Goal: Task Accomplishment & Management: Use online tool/utility

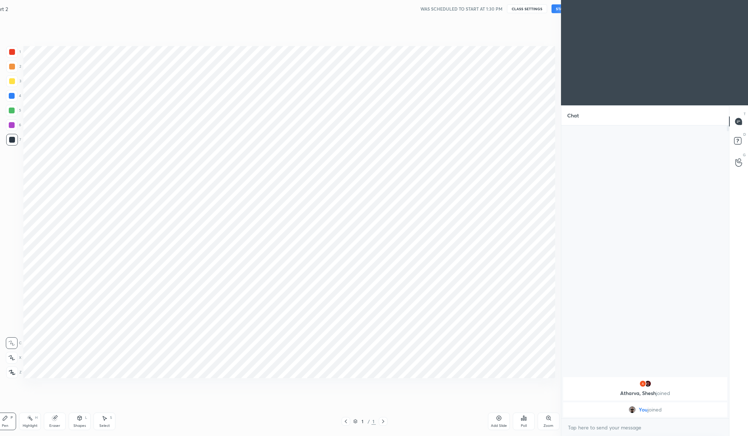
scroll to position [36149, 36005]
click at [310, 126] on div "Setting up your live class" at bounding box center [289, 212] width 526 height 296
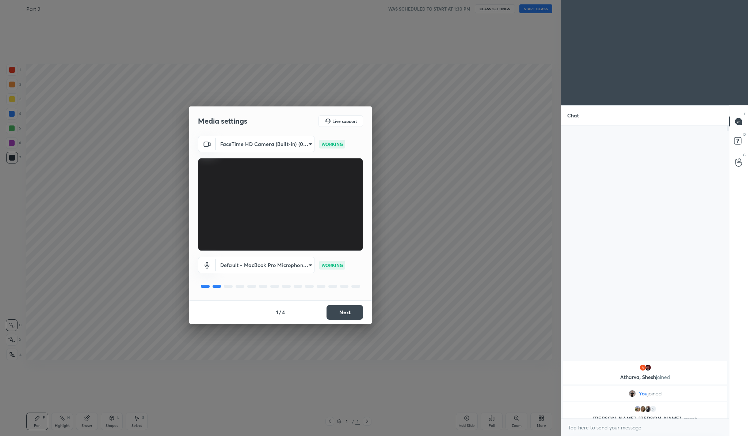
click at [354, 308] on button "Next" at bounding box center [345, 312] width 37 height 15
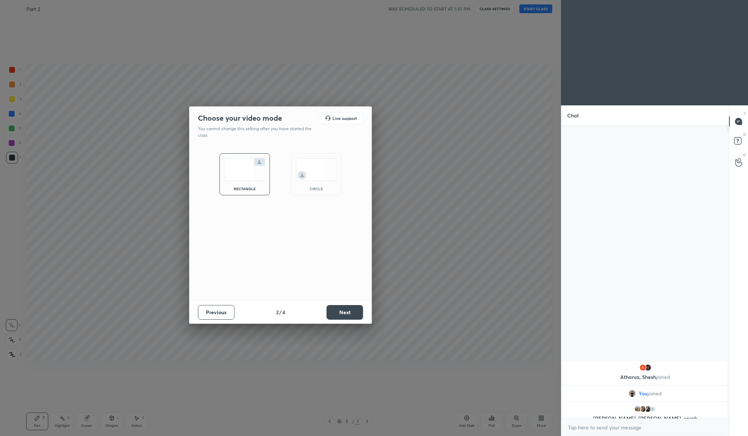
click at [354, 308] on button "Next" at bounding box center [345, 312] width 37 height 15
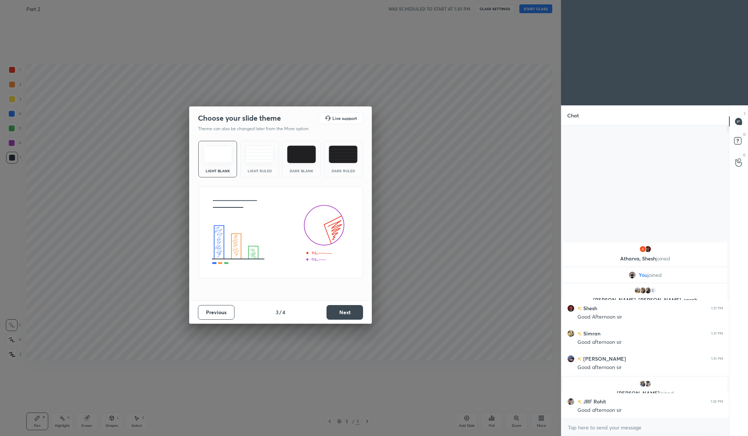
click at [354, 309] on button "Next" at bounding box center [345, 312] width 37 height 15
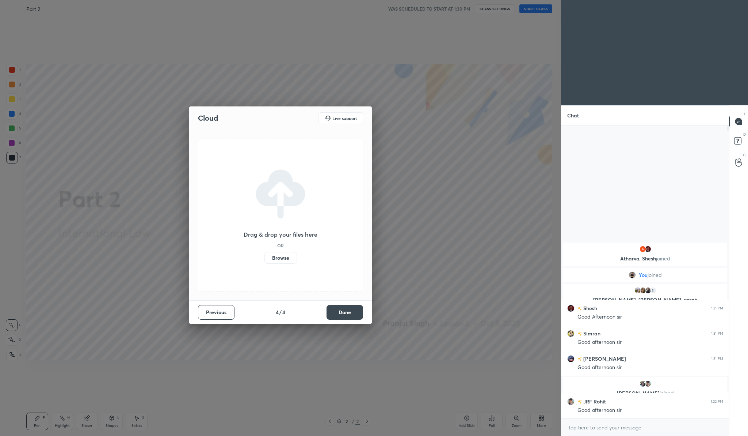
click at [275, 259] on label "Browse" at bounding box center [281, 258] width 33 height 12
click at [265, 259] on input "Browse" at bounding box center [265, 258] width 0 height 12
click at [342, 315] on div "Previous 4 / 4 Done" at bounding box center [280, 311] width 183 height 23
click at [434, 198] on div "Cloud Live support International Organisations (1).pdf Uploading... 100% Previo…" at bounding box center [280, 218] width 561 height 436
click at [339, 312] on div "Previous 4 / 4 Done" at bounding box center [280, 311] width 183 height 23
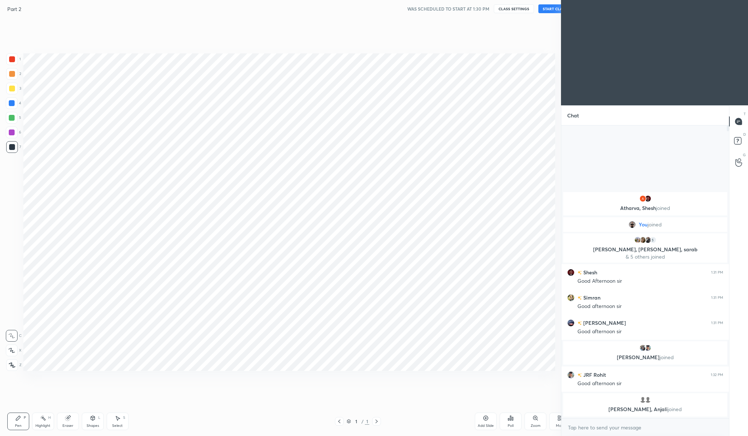
scroll to position [36149, 36005]
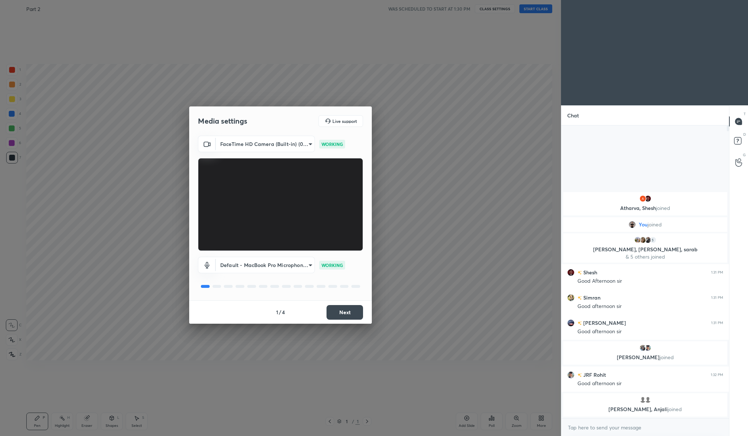
click at [350, 311] on button "Next" at bounding box center [345, 312] width 37 height 15
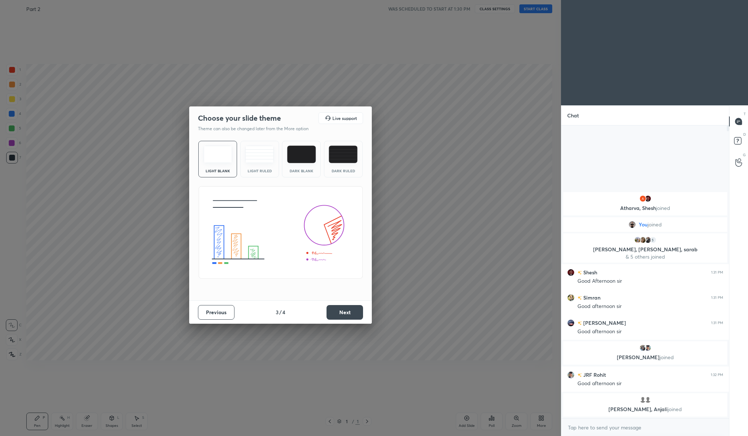
click at [350, 311] on button "Next" at bounding box center [345, 312] width 37 height 15
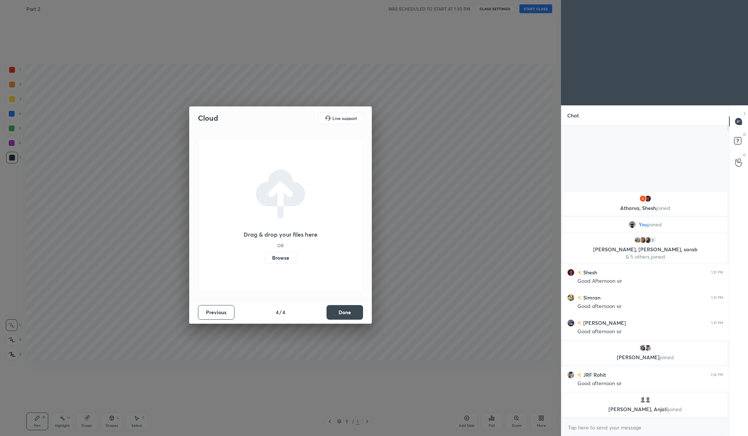
click at [350, 311] on button "Done" at bounding box center [345, 312] width 37 height 15
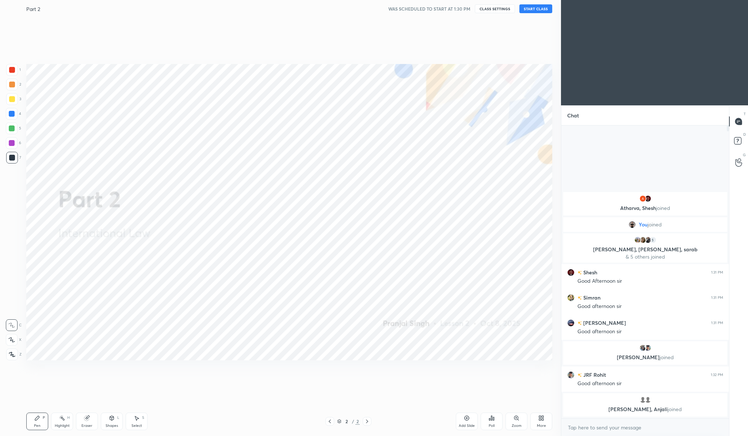
click at [541, 415] on icon at bounding box center [542, 418] width 6 height 6
click at [499, 345] on div "Upload File" at bounding box center [500, 345] width 29 height 18
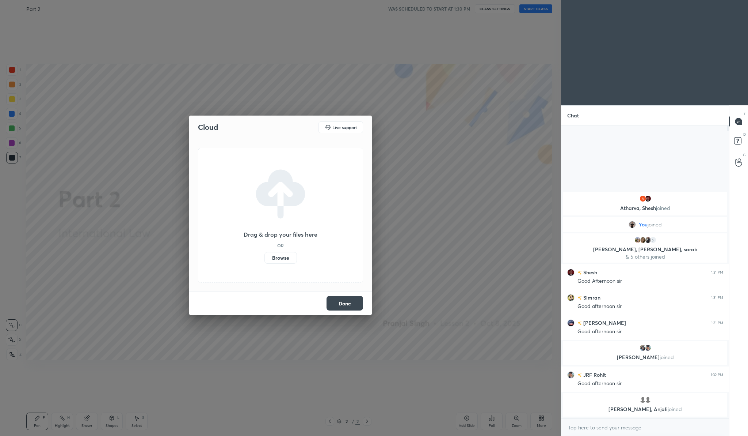
click at [284, 259] on label "Browse" at bounding box center [281, 258] width 33 height 12
click at [265, 259] on input "Browse" at bounding box center [265, 258] width 0 height 12
click at [353, 304] on div "Done" at bounding box center [280, 302] width 183 height 23
click at [353, 304] on button "Done" at bounding box center [345, 303] width 37 height 15
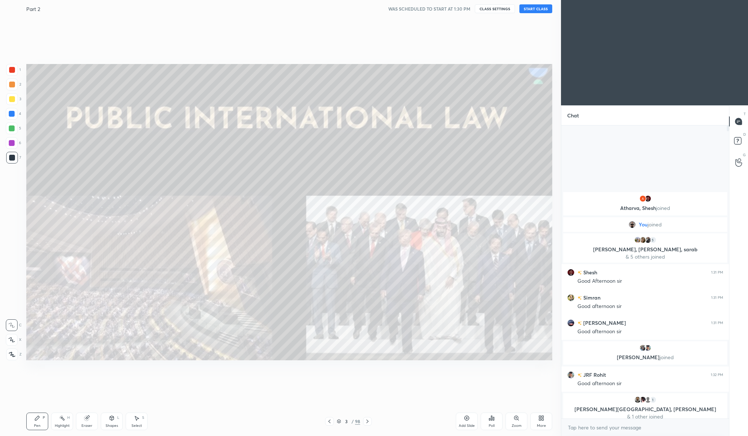
click at [358, 420] on div "98" at bounding box center [357, 421] width 5 height 7
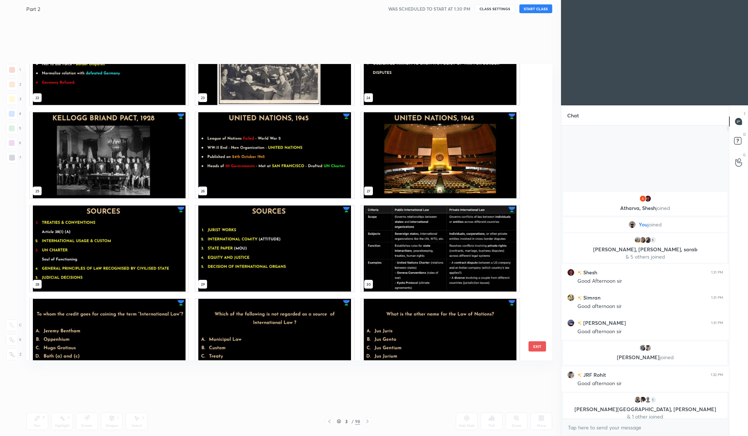
scroll to position [702, 0]
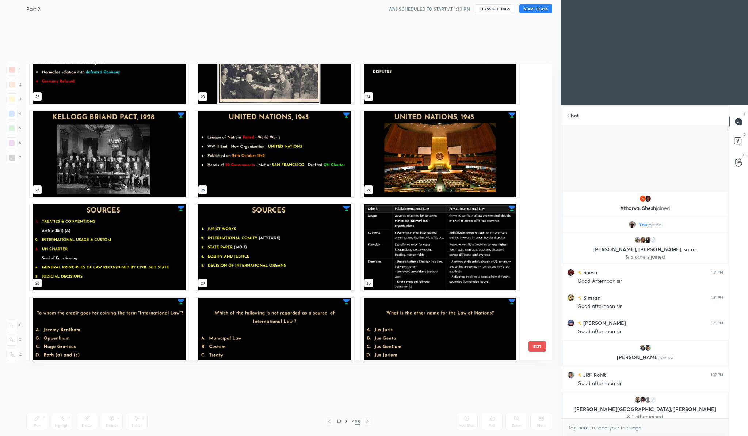
click at [94, 242] on img "grid" at bounding box center [109, 247] width 158 height 86
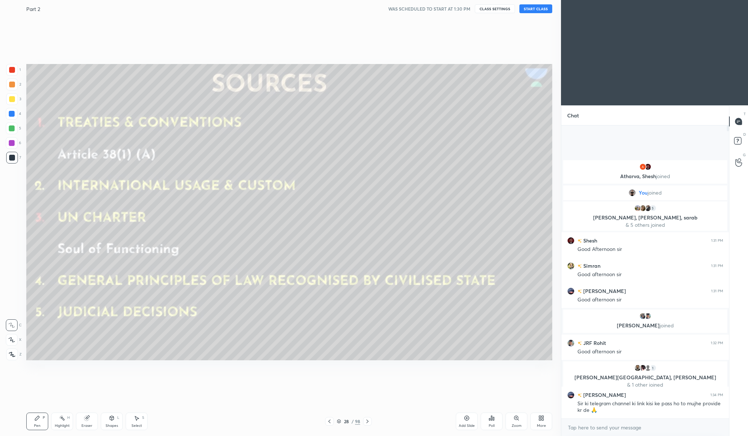
click at [367, 422] on icon at bounding box center [367, 421] width 2 height 4
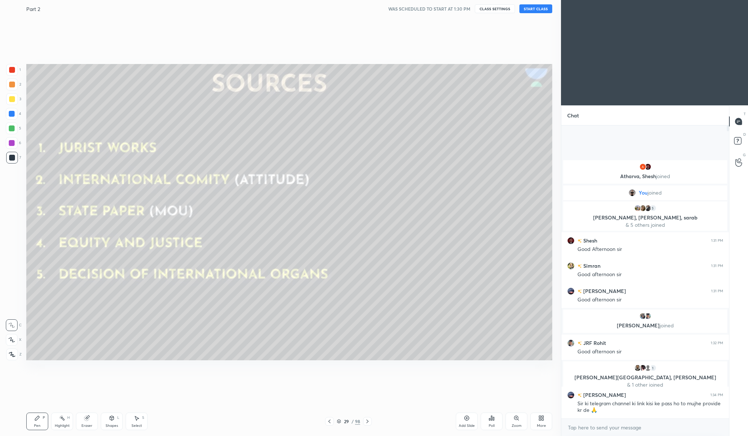
click at [367, 422] on icon at bounding box center [368, 421] width 6 height 6
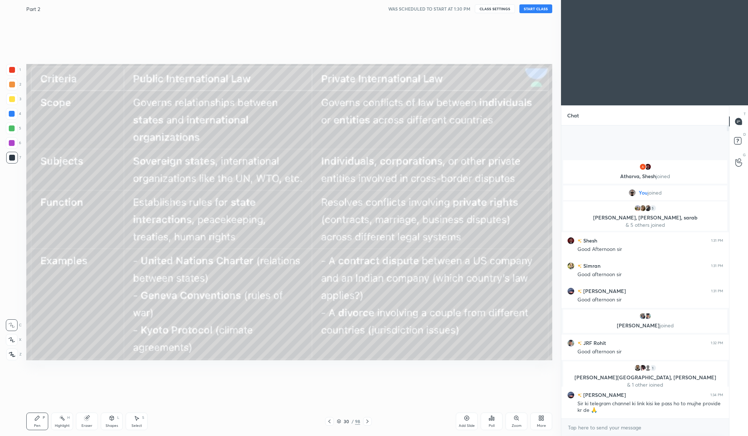
click at [369, 421] on icon at bounding box center [368, 421] width 6 height 6
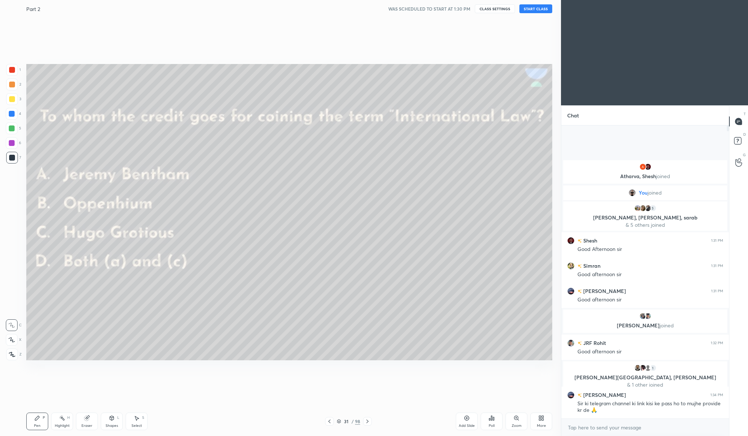
click at [368, 421] on icon at bounding box center [367, 421] width 2 height 4
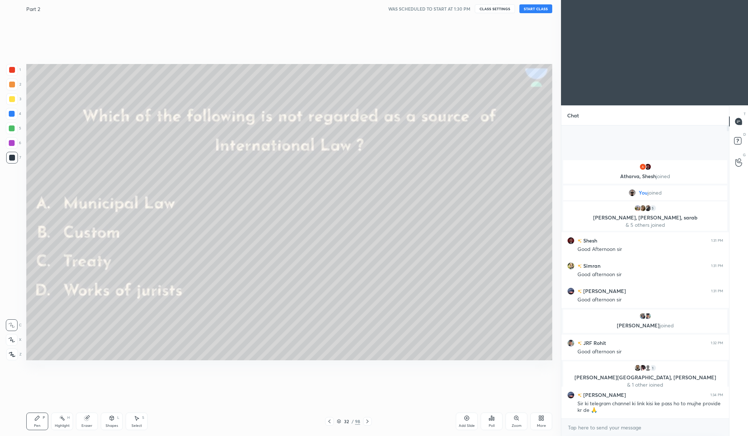
click at [368, 421] on icon at bounding box center [367, 421] width 2 height 4
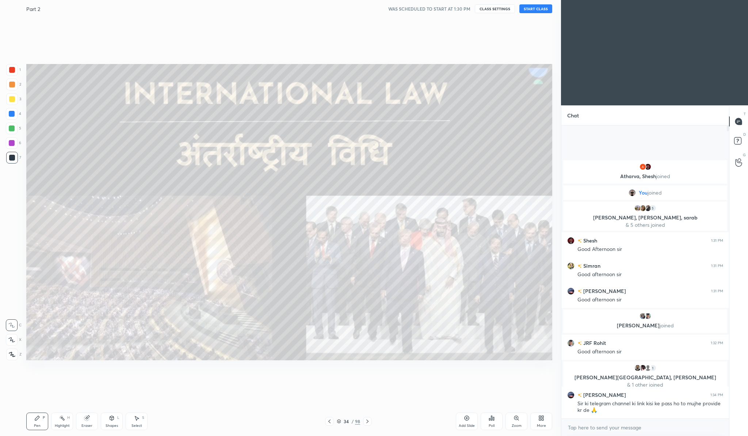
click at [368, 421] on icon at bounding box center [367, 421] width 2 height 4
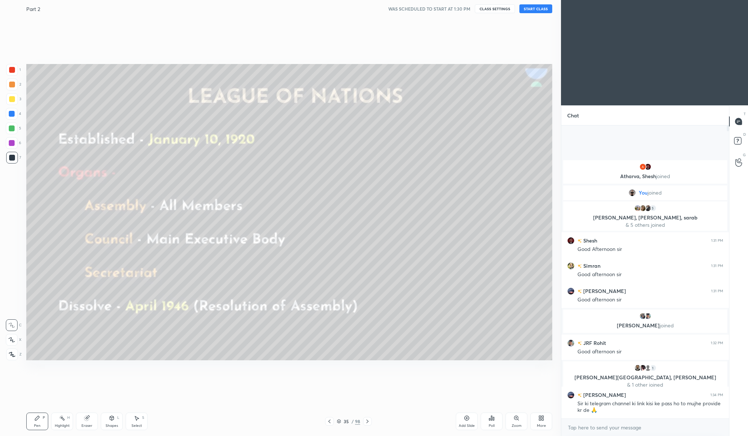
click at [368, 421] on icon at bounding box center [367, 421] width 2 height 4
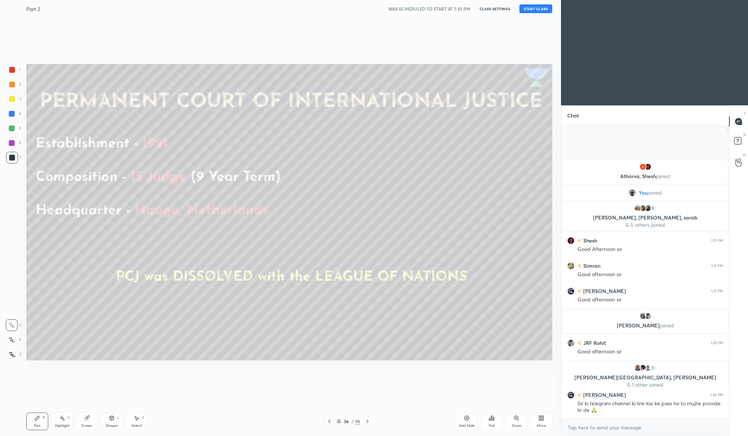
click at [368, 421] on icon at bounding box center [367, 421] width 2 height 4
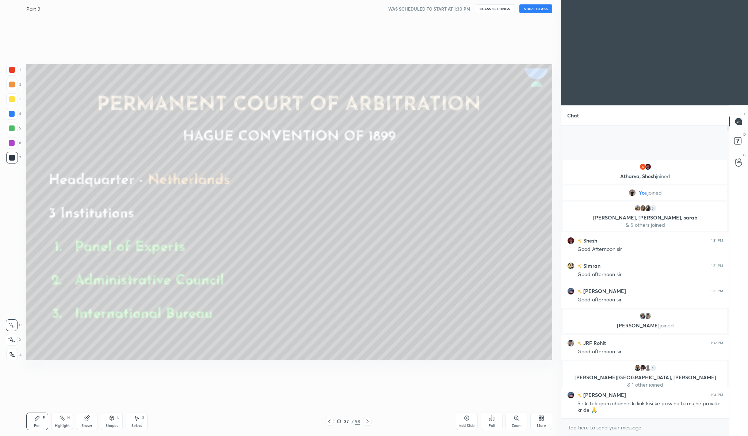
click at [368, 421] on icon at bounding box center [367, 421] width 2 height 4
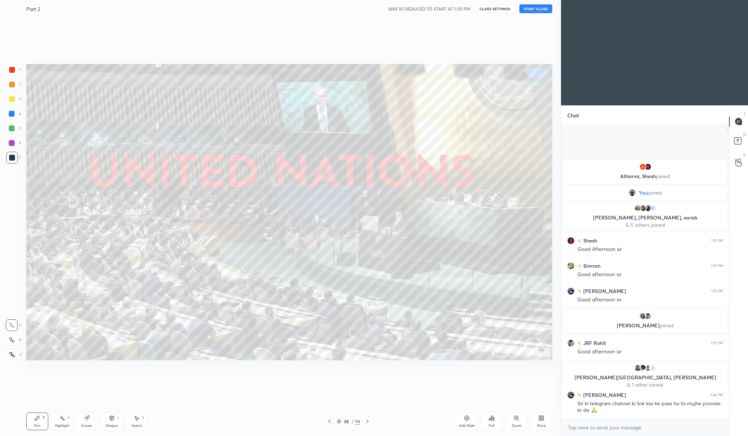
click at [368, 421] on icon at bounding box center [367, 421] width 2 height 4
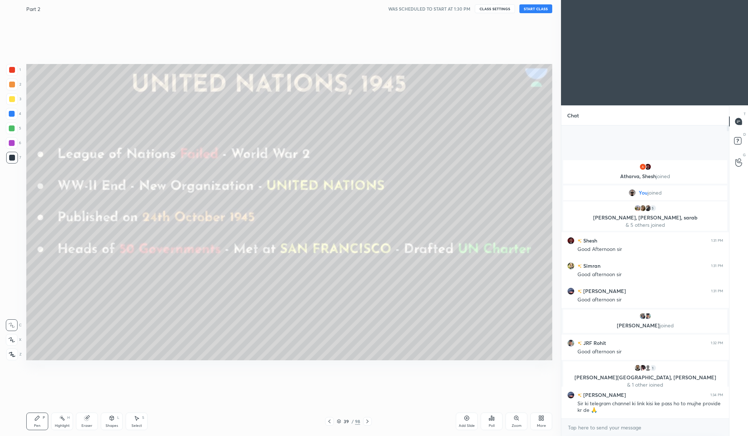
click at [343, 421] on div "39" at bounding box center [346, 421] width 7 height 4
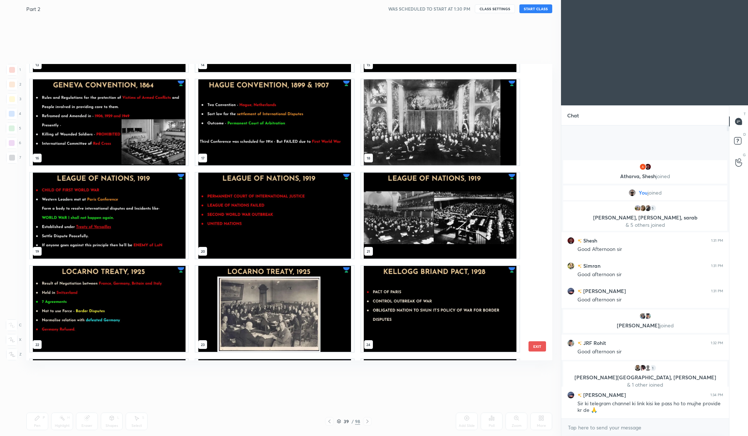
scroll to position [454, 0]
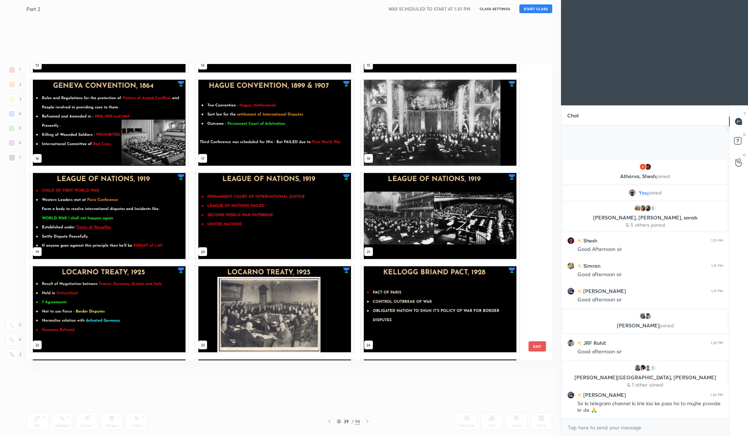
click at [432, 290] on img "grid" at bounding box center [440, 309] width 158 height 86
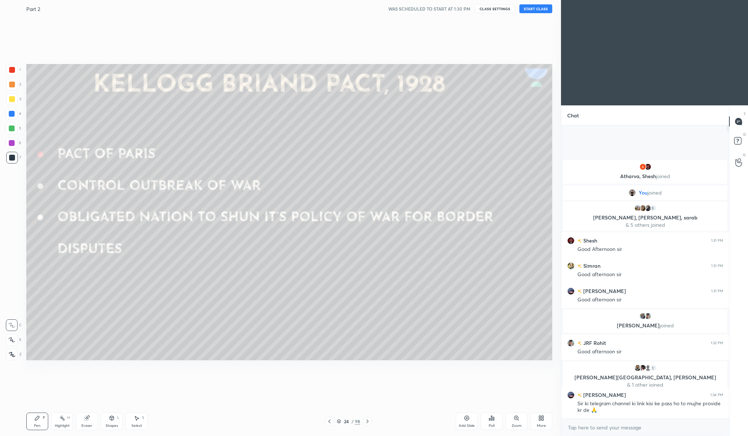
click at [531, 12] on button "START CLASS" at bounding box center [536, 8] width 33 height 9
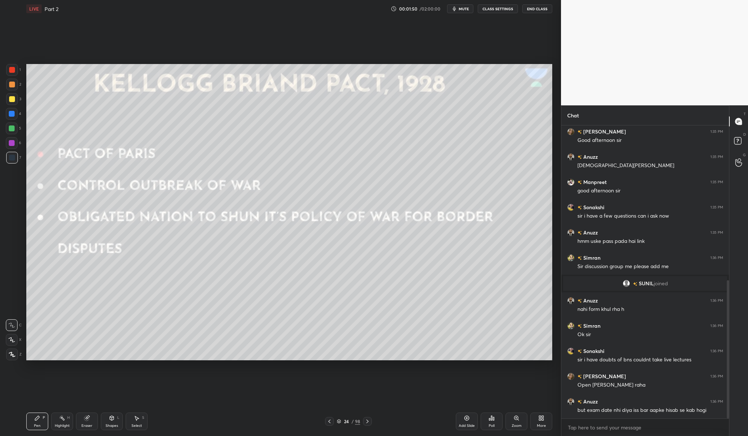
scroll to position [353, 0]
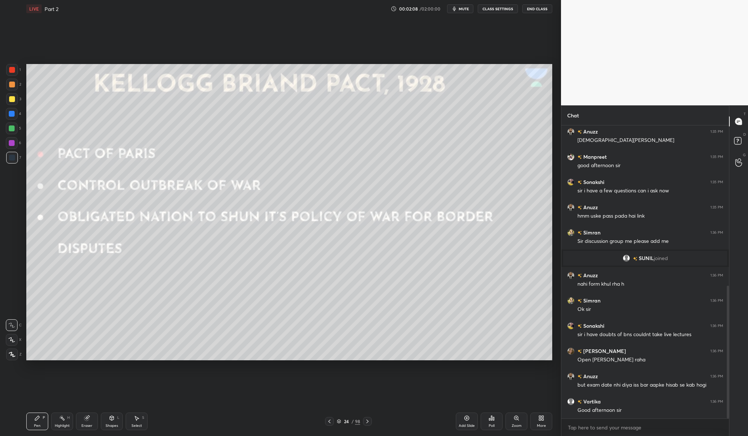
click at [464, 414] on div "Add Slide" at bounding box center [467, 421] width 22 height 18
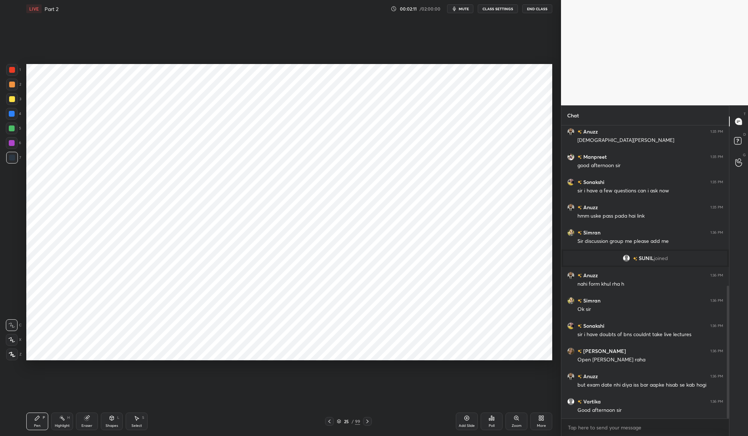
click at [17, 72] on div "1" at bounding box center [13, 70] width 15 height 12
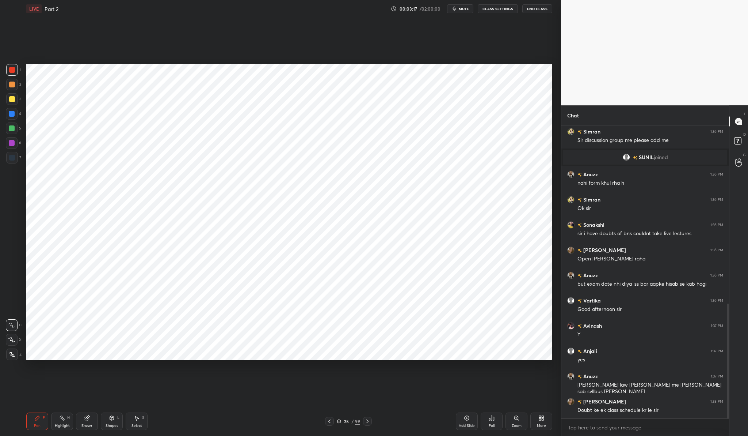
scroll to position [479, 0]
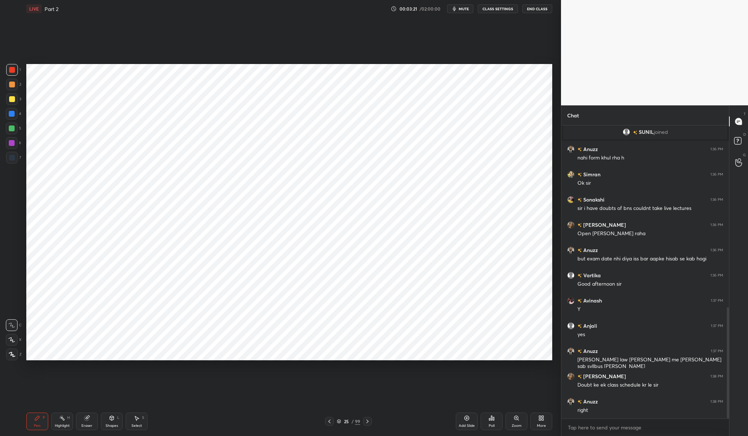
drag, startPoint x: 13, startPoint y: 351, endPoint x: 19, endPoint y: 345, distance: 8.8
click at [15, 351] on icon at bounding box center [12, 353] width 7 height 5
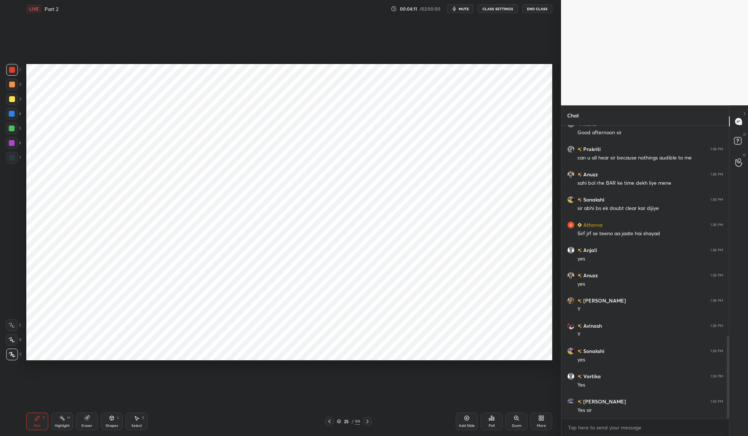
scroll to position [769, 0]
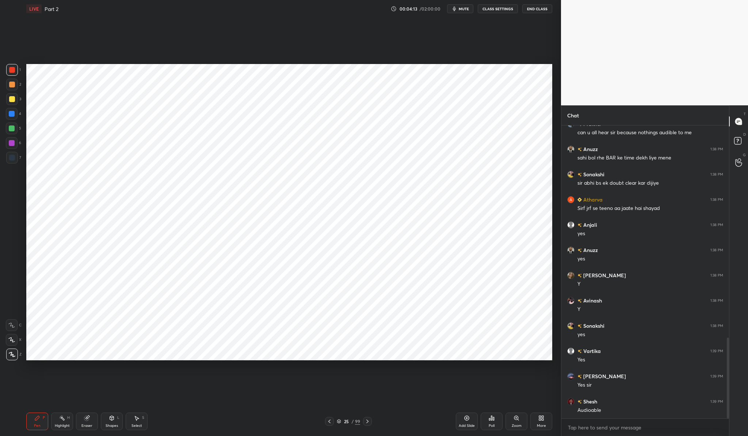
click at [466, 424] on div "Add Slide" at bounding box center [467, 425] width 16 height 4
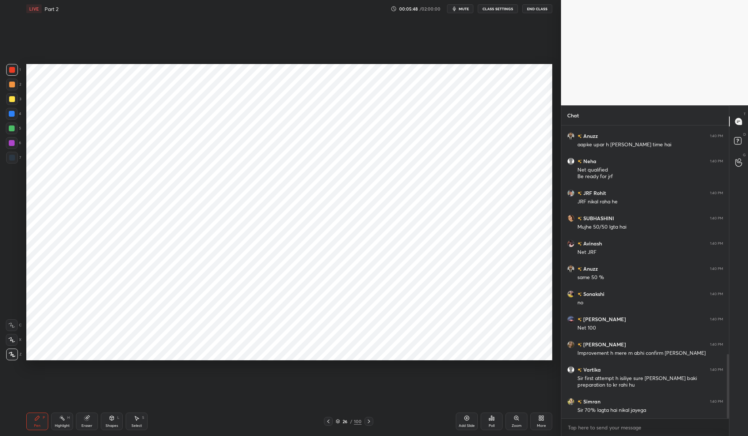
scroll to position [1065, 0]
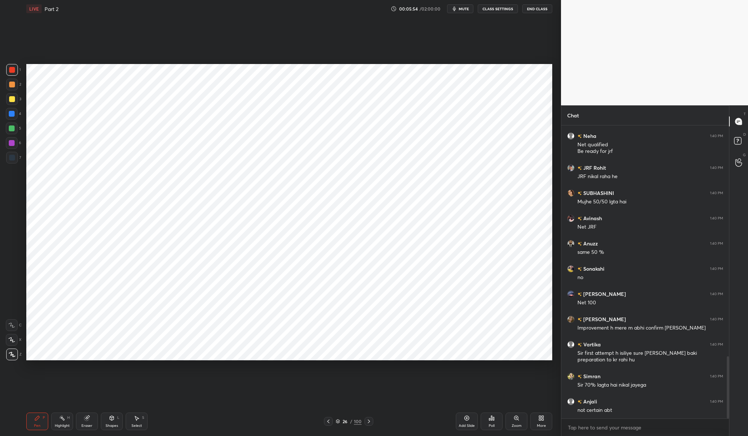
click at [472, 427] on div "Add Slide" at bounding box center [467, 425] width 16 height 4
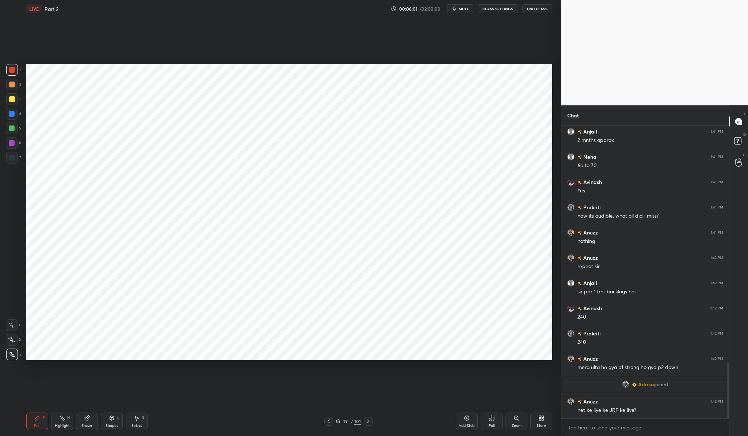
scroll to position [1245, 0]
click at [471, 418] on div "Add Slide" at bounding box center [467, 421] width 22 height 18
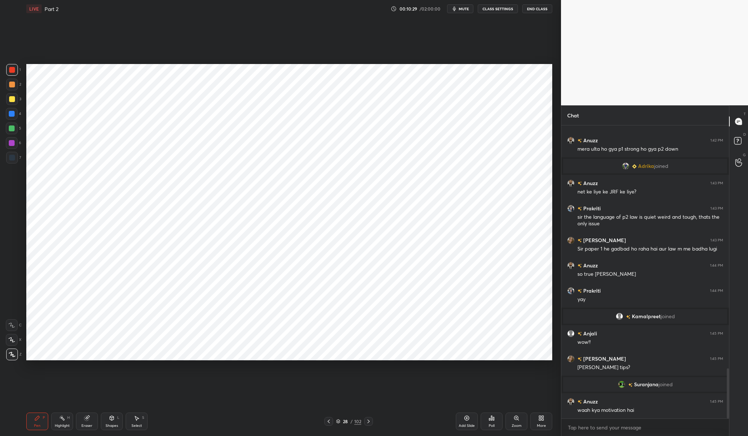
scroll to position [1419, 0]
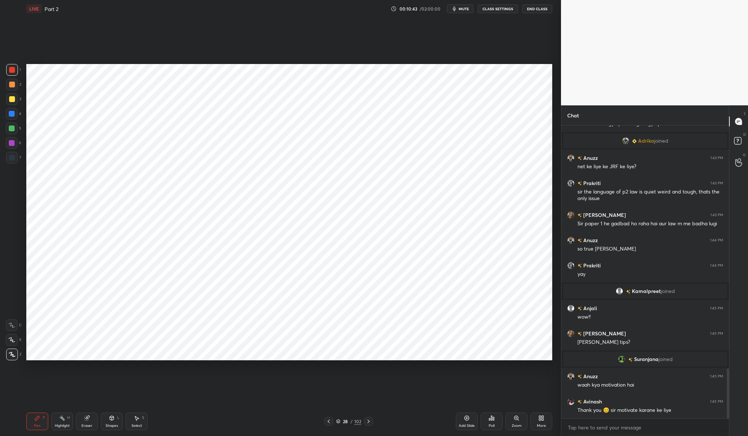
click at [330, 421] on icon at bounding box center [329, 421] width 6 height 6
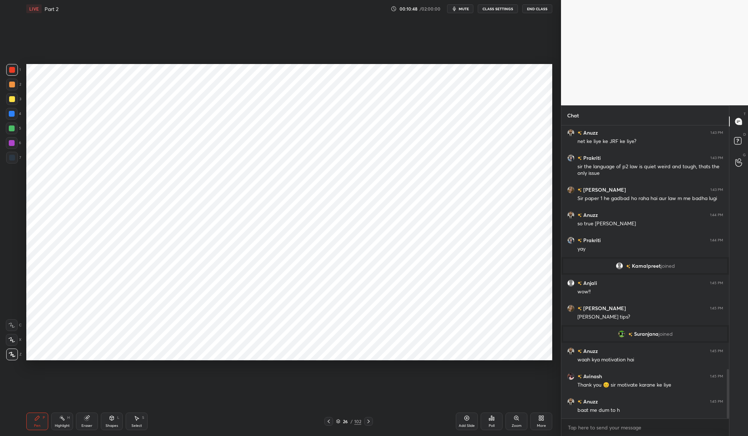
scroll to position [1470, 0]
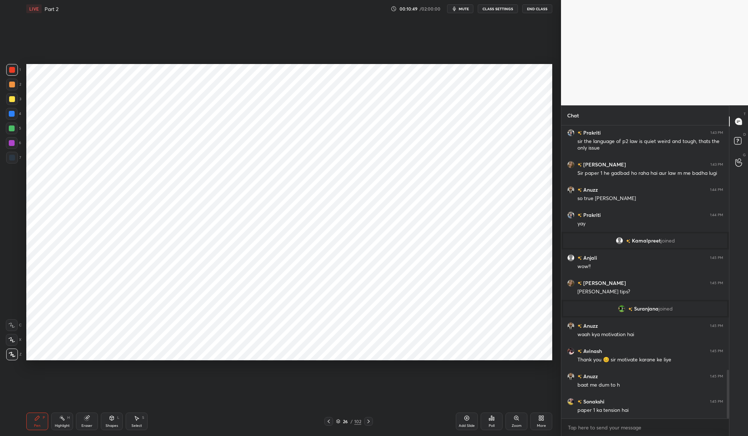
click at [330, 421] on icon at bounding box center [329, 421] width 6 height 6
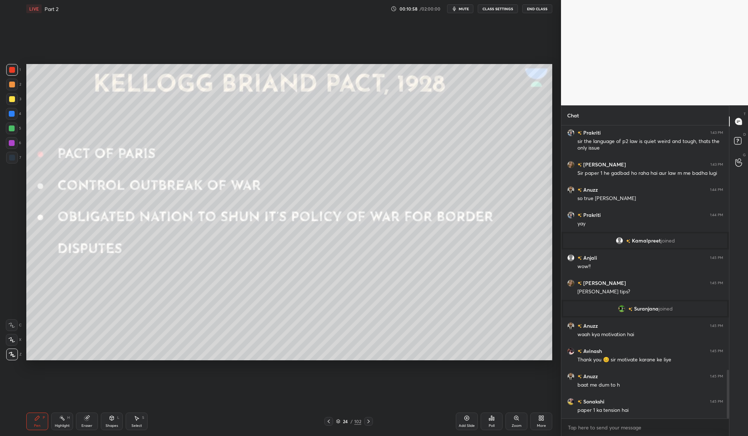
click at [367, 420] on icon at bounding box center [369, 421] width 6 height 6
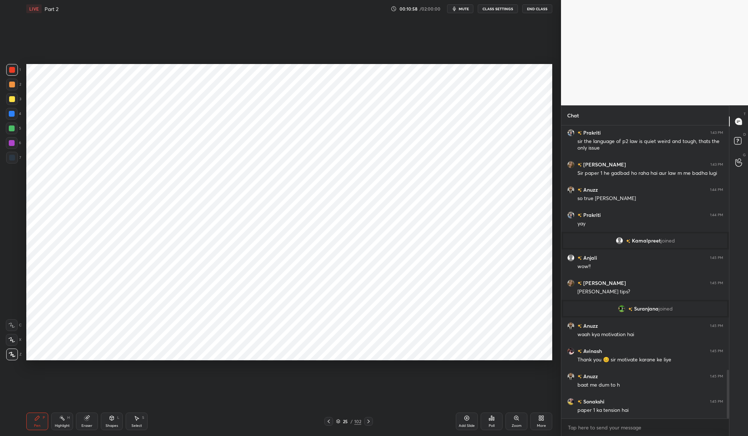
click at [367, 420] on icon at bounding box center [369, 421] width 6 height 6
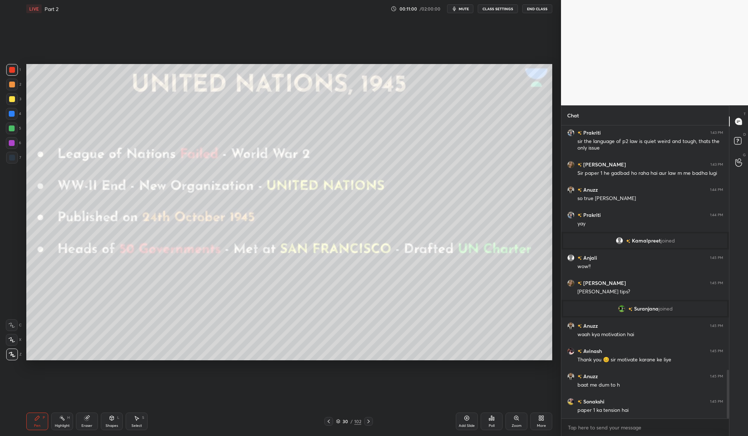
click at [367, 420] on icon at bounding box center [369, 421] width 6 height 6
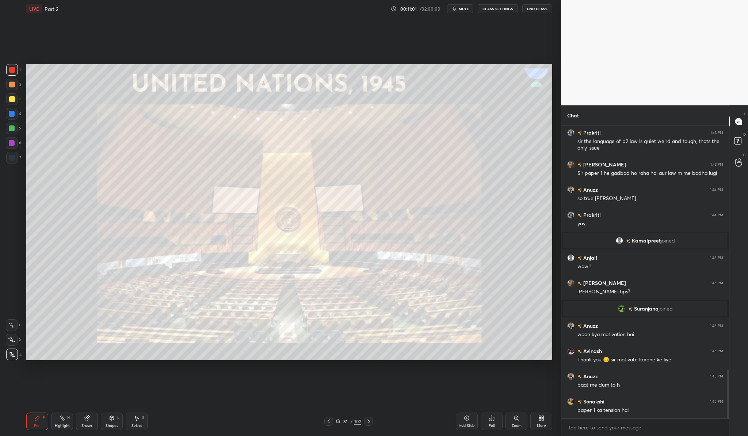
click at [329, 420] on icon at bounding box center [329, 421] width 6 height 6
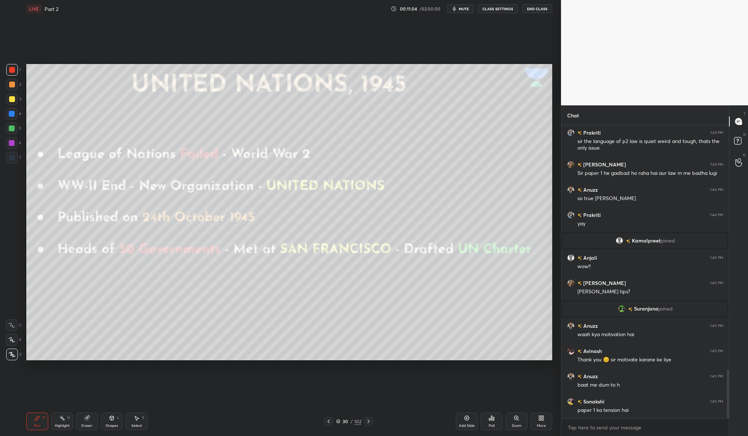
click at [329, 420] on icon at bounding box center [329, 421] width 6 height 6
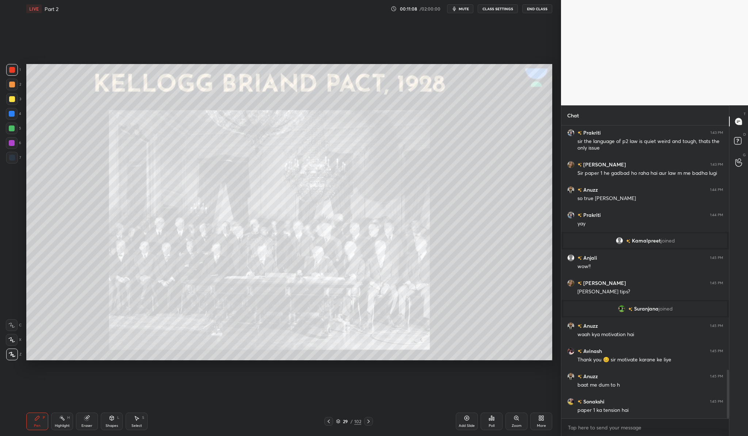
click at [367, 420] on icon at bounding box center [369, 421] width 6 height 6
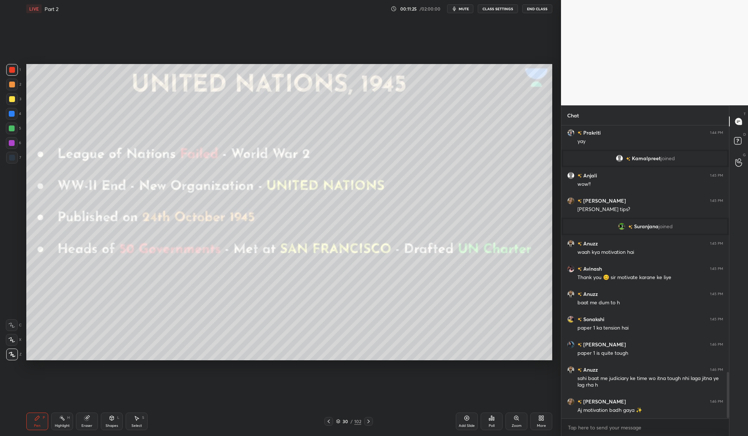
scroll to position [1577, 0]
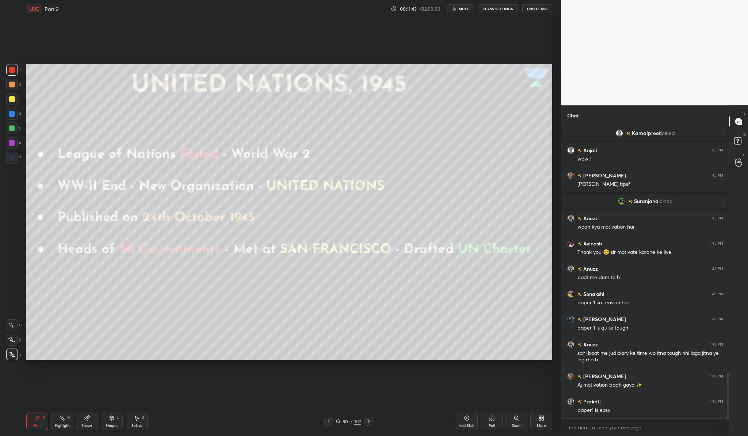
click at [491, 423] on div "Poll" at bounding box center [492, 425] width 6 height 4
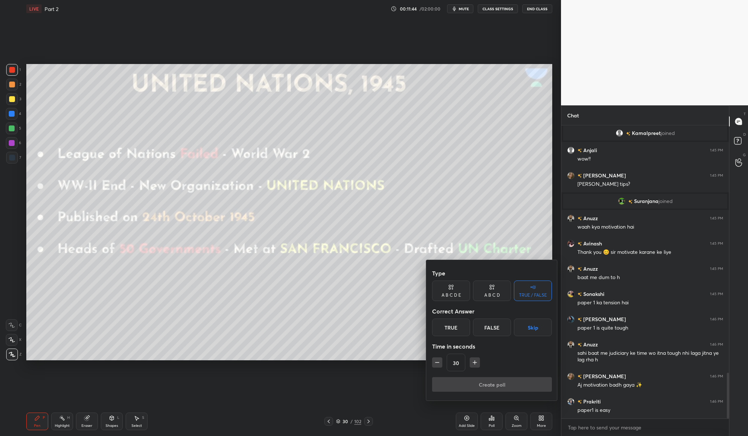
click at [311, 391] on div at bounding box center [374, 218] width 748 height 436
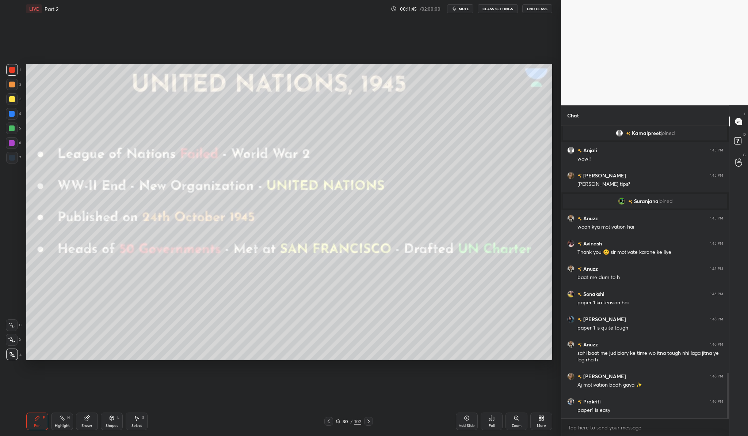
click at [332, 419] on div at bounding box center [328, 421] width 9 height 9
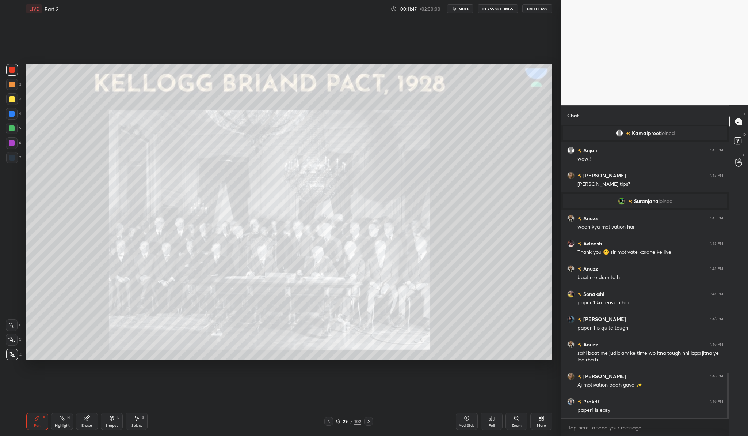
click at [328, 423] on icon at bounding box center [329, 421] width 6 height 6
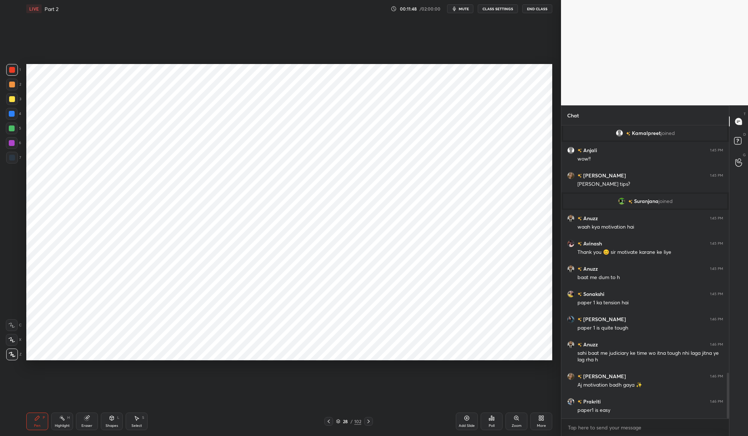
click at [476, 420] on div "Add Slide" at bounding box center [467, 421] width 22 height 18
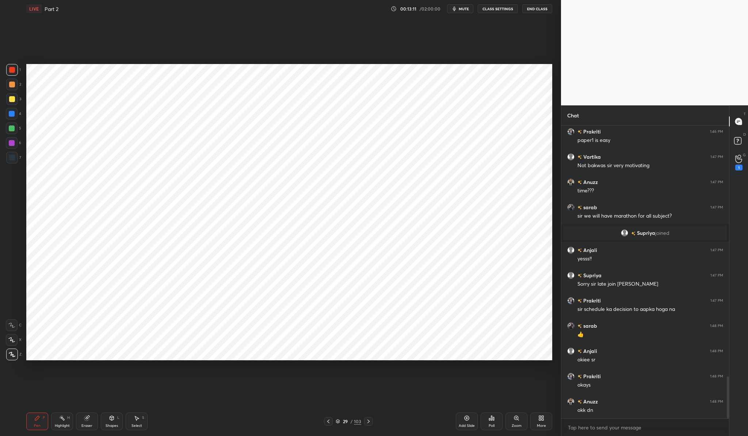
scroll to position [1775, 0]
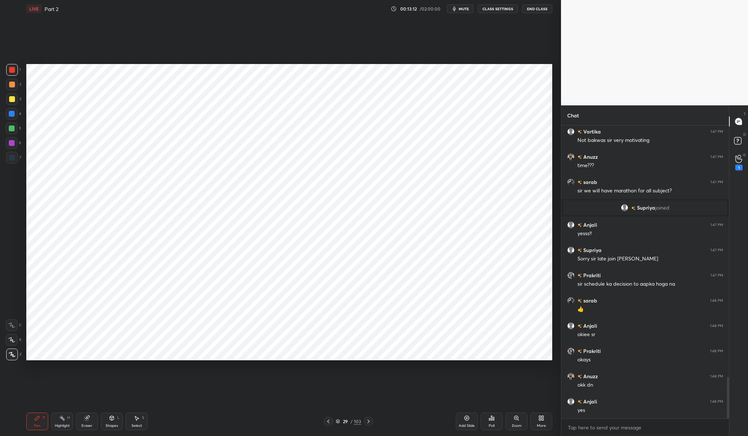
click at [368, 424] on div at bounding box center [368, 421] width 9 height 9
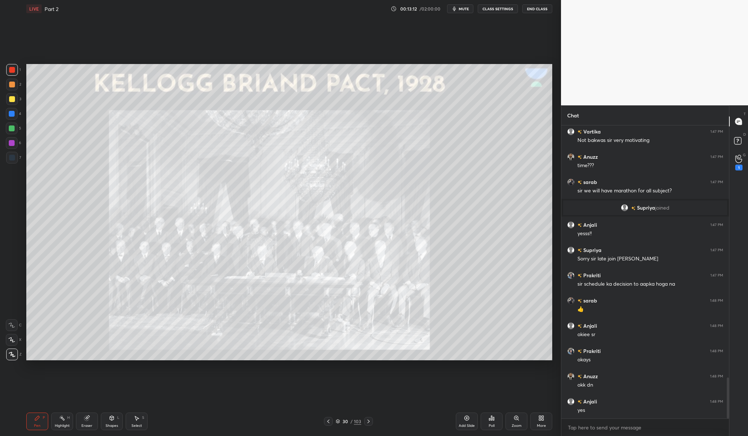
scroll to position [1801, 0]
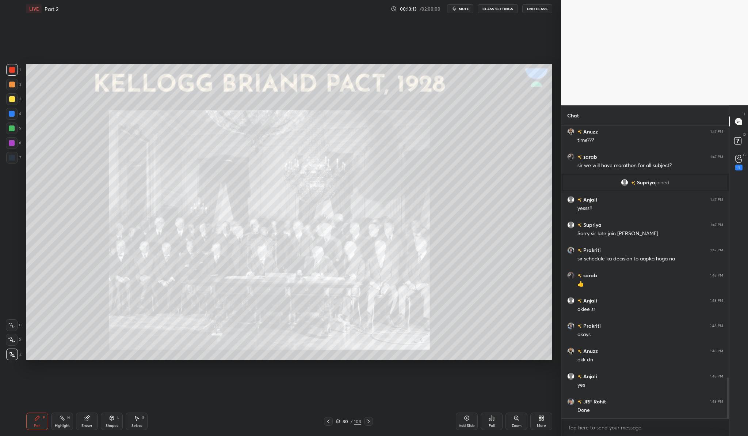
click at [368, 424] on div at bounding box center [368, 421] width 9 height 9
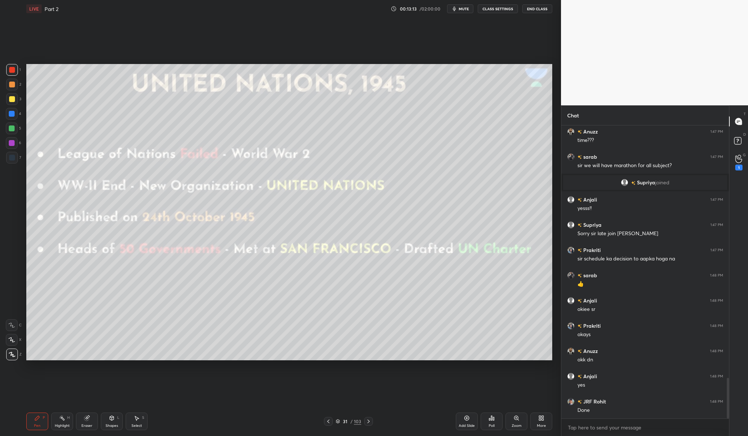
scroll to position [1826, 0]
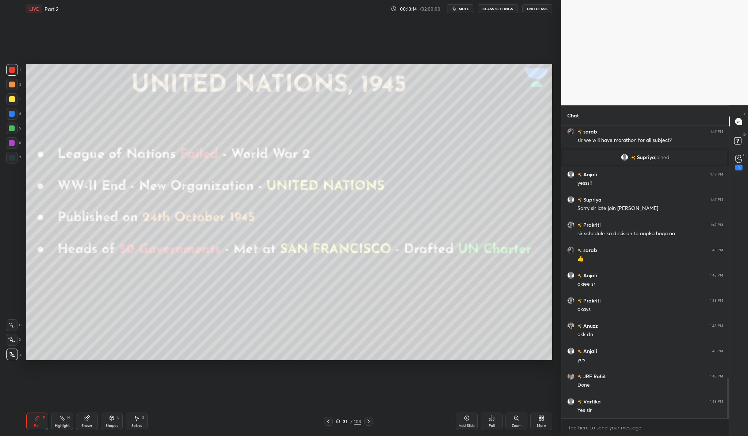
click at [368, 424] on div at bounding box center [368, 421] width 9 height 9
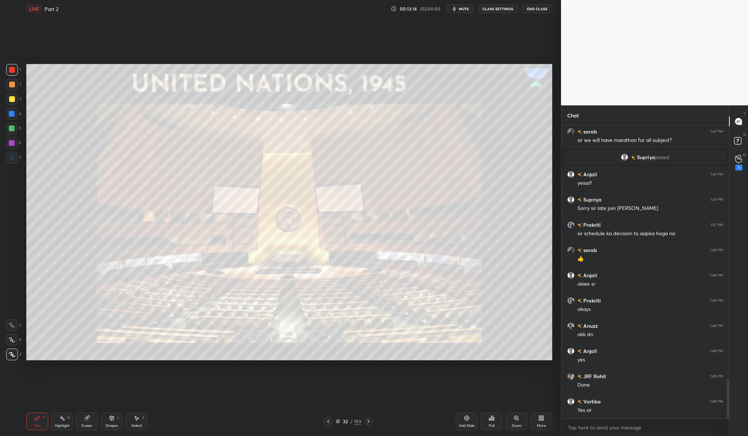
scroll to position [1851, 0]
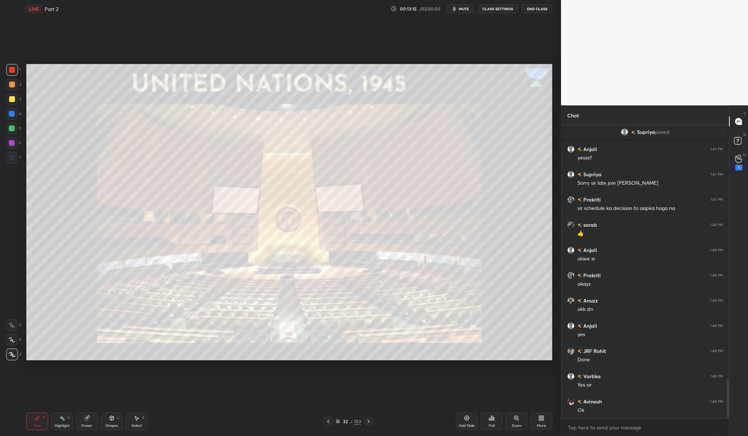
click at [333, 422] on div "32 / 103" at bounding box center [348, 421] width 49 height 9
click at [332, 422] on div at bounding box center [328, 421] width 9 height 9
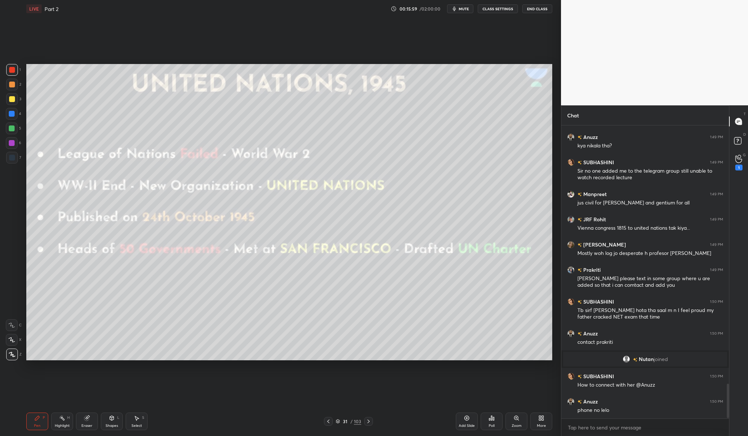
scroll to position [2197, 0]
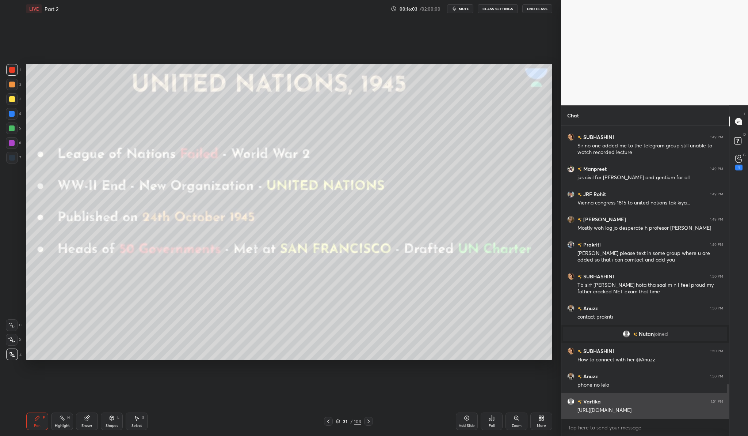
click at [580, 408] on div "[URL][DOMAIN_NAME]" at bounding box center [651, 409] width 146 height 7
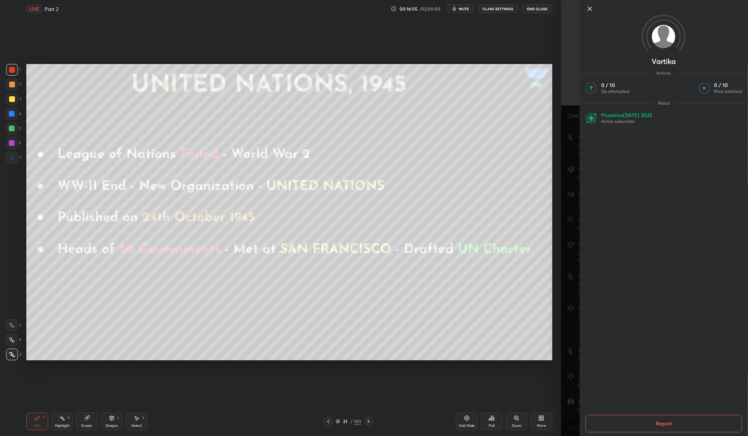
click at [587, 8] on icon at bounding box center [590, 8] width 9 height 9
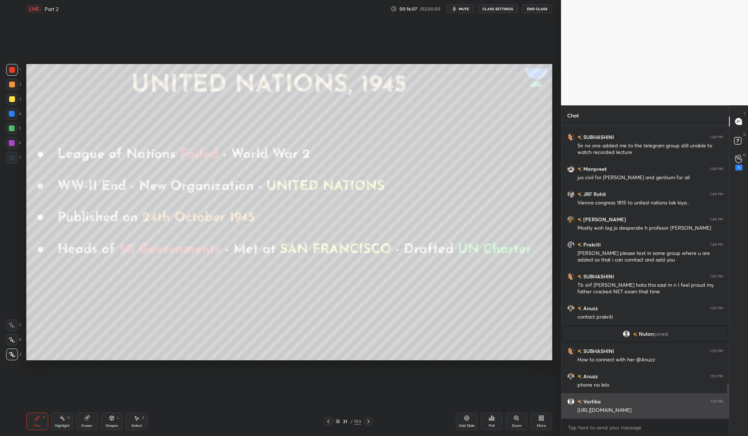
drag, startPoint x: 711, startPoint y: 408, endPoint x: 586, endPoint y: 402, distance: 125.4
click at [586, 402] on div "Vartika 1:51 PM https://unacademy.com/course/law-of-crimes/JYGJOVWK" at bounding box center [646, 405] width 168 height 25
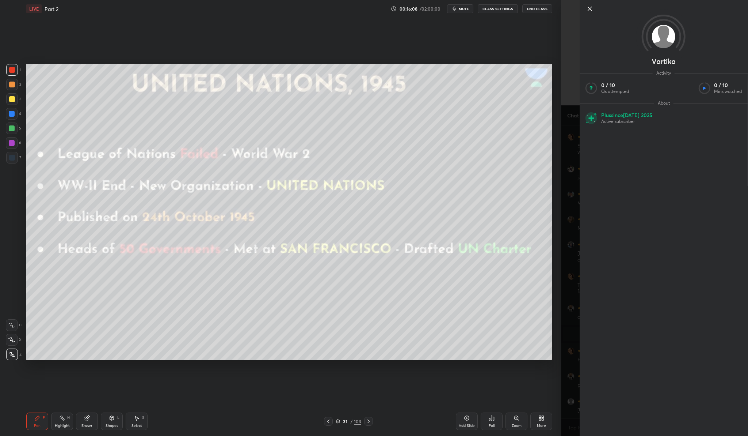
click at [578, 406] on div "Vartika Activity 0 / 10 Qs attempted 0 / 10 Mins watched About Plus since Jul 2…" at bounding box center [654, 218] width 187 height 436
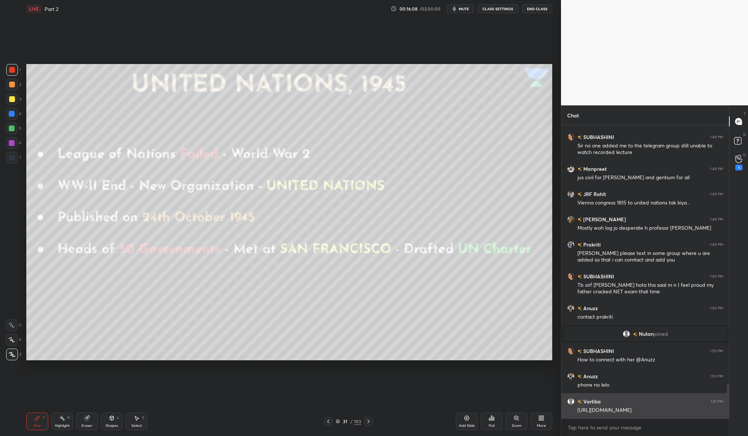
click at [578, 408] on div "[URL][DOMAIN_NAME]" at bounding box center [651, 409] width 146 height 7
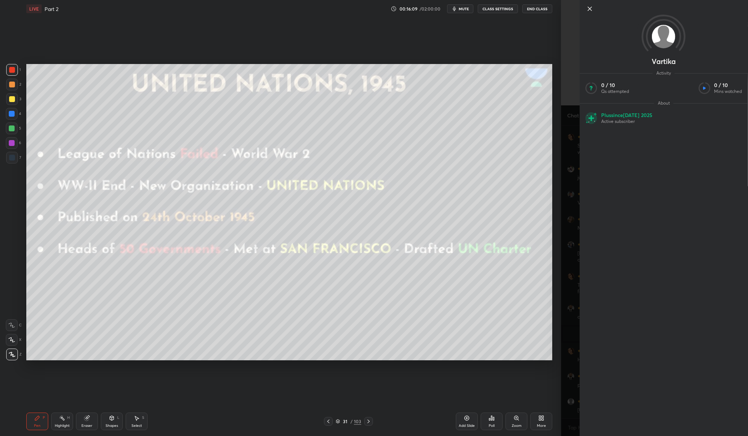
click at [576, 410] on div "Vartika Activity 0 / 10 Qs attempted 0 / 10 Mins watched About Plus since Jul 2…" at bounding box center [654, 218] width 187 height 436
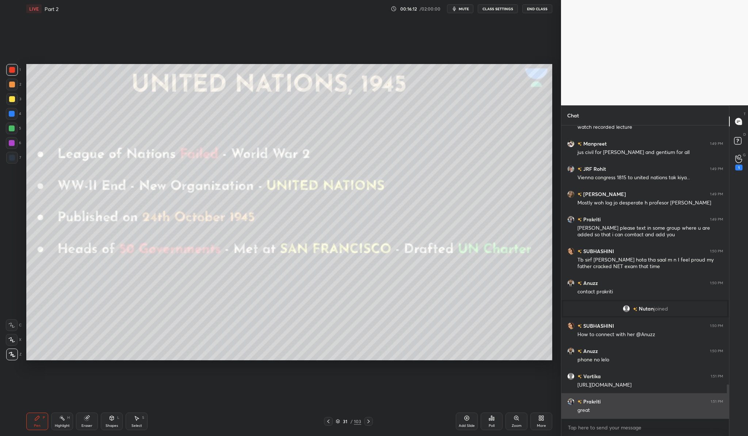
click at [683, 406] on div "great" at bounding box center [651, 409] width 146 height 7
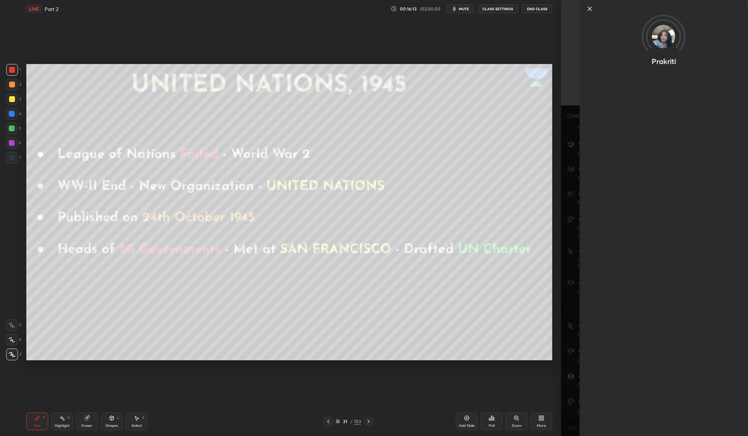
scroll to position [2248, 0]
click at [570, 381] on div "Prakriti" at bounding box center [654, 218] width 187 height 436
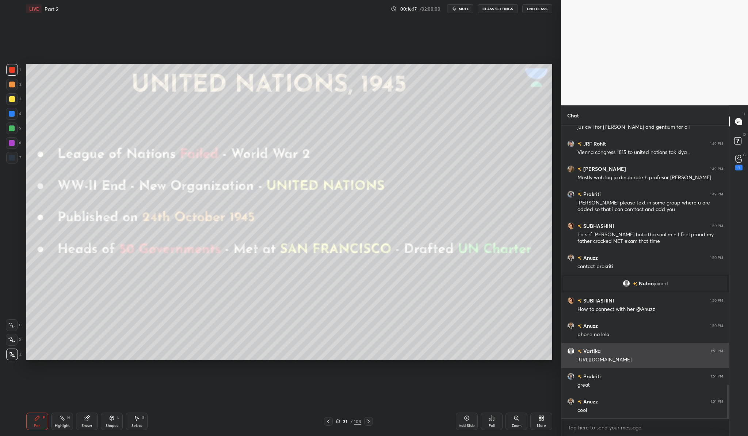
drag, startPoint x: 717, startPoint y: 360, endPoint x: 574, endPoint y: 362, distance: 142.9
click at [574, 362] on div "Vartika 1:51 PM https://unacademy.com/course/law-of-crimes/JYGJOVWK" at bounding box center [646, 354] width 168 height 25
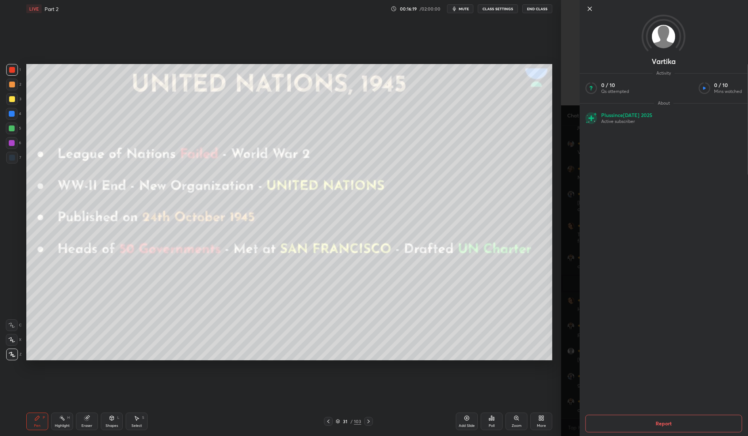
scroll to position [2273, 0]
click at [575, 341] on div "Vartika Activity 0 / 10 Qs attempted 0 / 10 Mins watched About Plus since Jul 2…" at bounding box center [654, 218] width 187 height 436
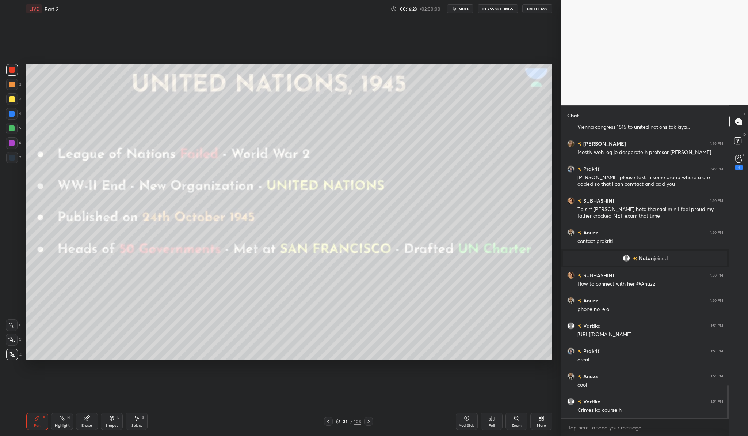
click at [592, 426] on textarea at bounding box center [645, 427] width 156 height 12
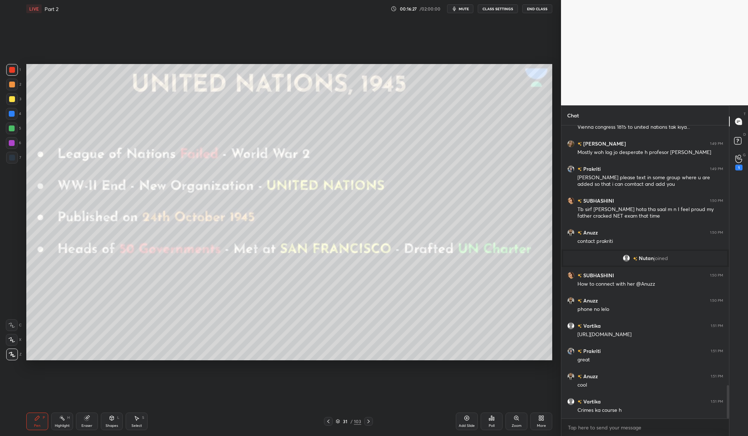
click at [592, 426] on textarea at bounding box center [645, 427] width 156 height 12
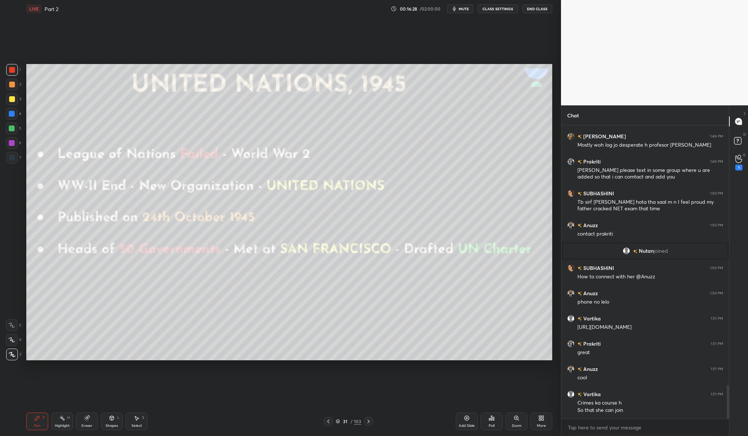
click at [661, 428] on textarea at bounding box center [645, 427] width 156 height 12
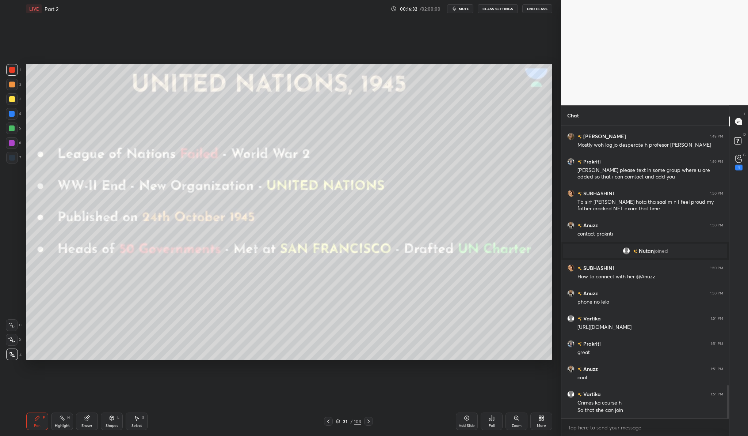
click at [603, 431] on textarea at bounding box center [645, 427] width 156 height 12
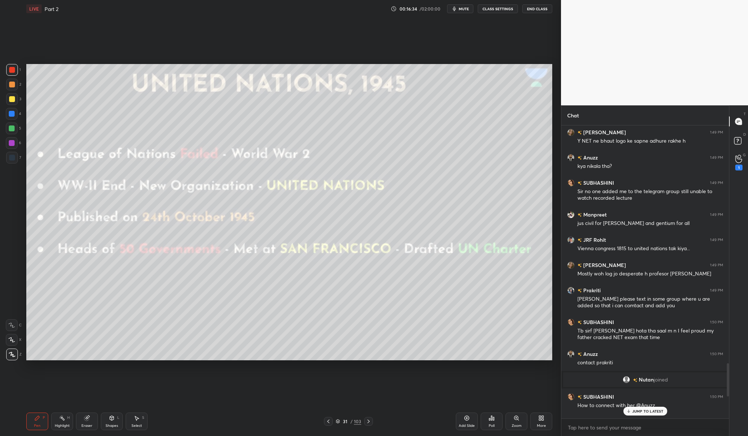
scroll to position [2396, 0]
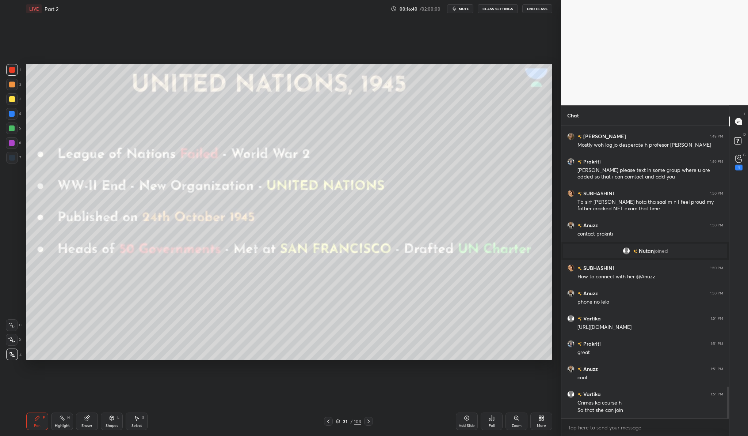
click at [598, 426] on textarea at bounding box center [645, 427] width 156 height 12
type textarea "x"
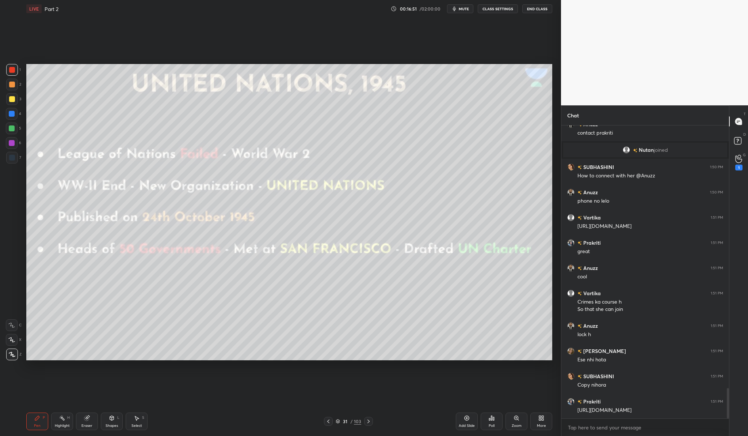
scroll to position [2523, 0]
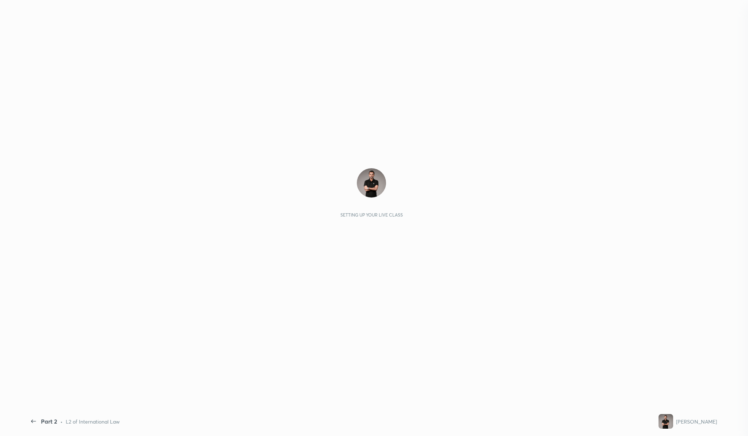
scroll to position [308, 166]
click at [728, 369] on div "1 2 3 4 5 6 7 C X Z C X Z E E Erase all H H LIVE Part 2 00:22:07 / 02:00:00 mut…" at bounding box center [374, 218] width 748 height 436
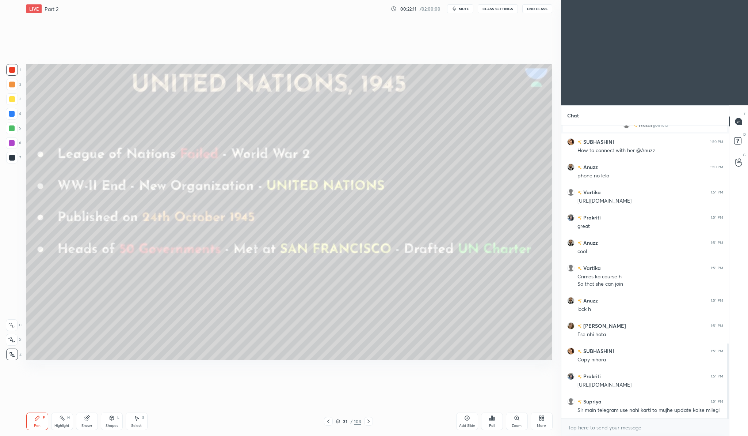
scroll to position [36149, 36005]
type textarea "x"
click at [588, 428] on textarea at bounding box center [645, 427] width 156 height 12
paste textarea "#JudiciaryVacancies #3YearRule #LawUpdates #PranjalSingh #JudicialRecruitment #…"
type textarea "#JudiciaryVacancies #3YearRule #LawUpdates #PranjalSingh #JudicialRecruitment #…"
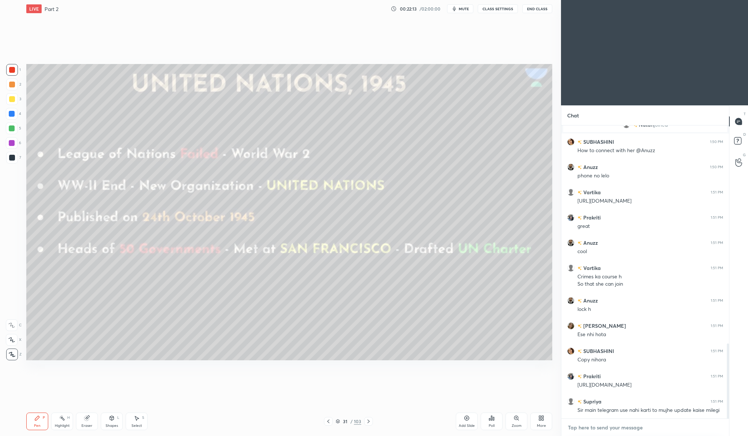
type textarea "x"
click at [400, 288] on div "1 2 3 4 5 6 7 C X Z C X Z E E Erase all H H LIVE Part 2 00:22:17 / 02:00:00 mut…" at bounding box center [374, 218] width 748 height 436
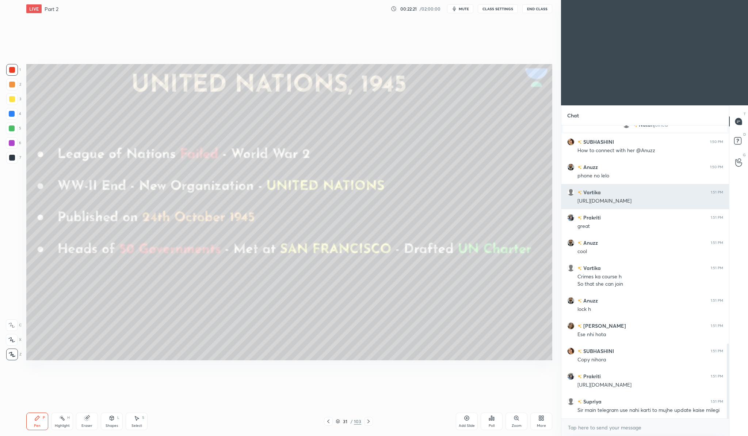
drag, startPoint x: 574, startPoint y: 201, endPoint x: 718, endPoint y: 200, distance: 144.0
click at [718, 200] on div "Vartika 1:51 PM https://unacademy.com/course/law-of-crimes/JYGJOVWK" at bounding box center [646, 196] width 168 height 25
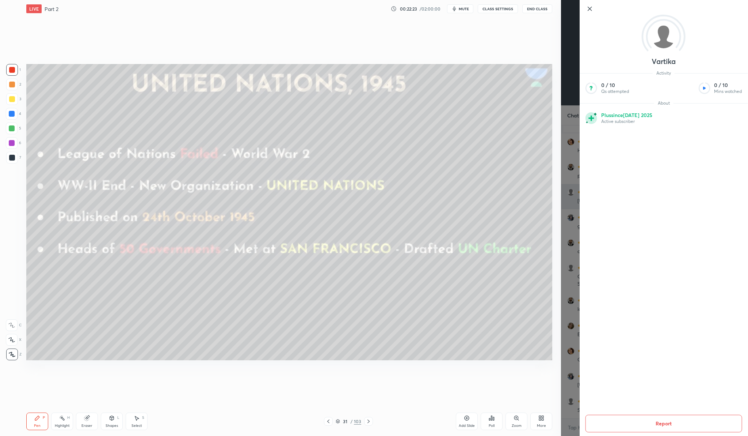
copy div "[URL][DOMAIN_NAME]"
click at [572, 188] on div "Vartika Activity 0 / 10 Qs attempted 0 / 10 Mins watched About Plus since Jul 2…" at bounding box center [654, 218] width 187 height 436
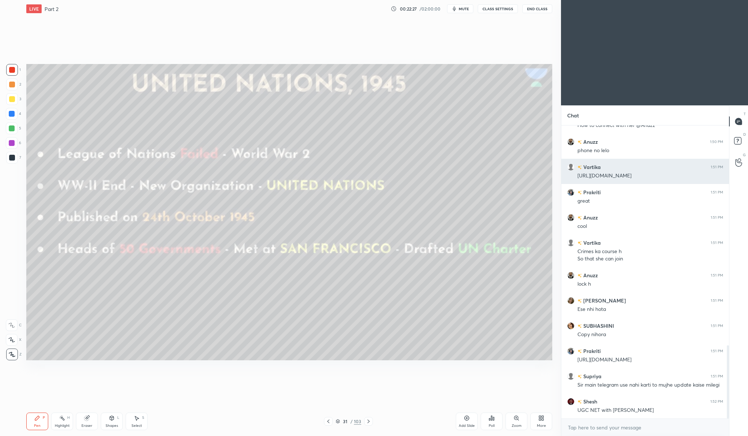
copy div "[URL][DOMAIN_NAME]"
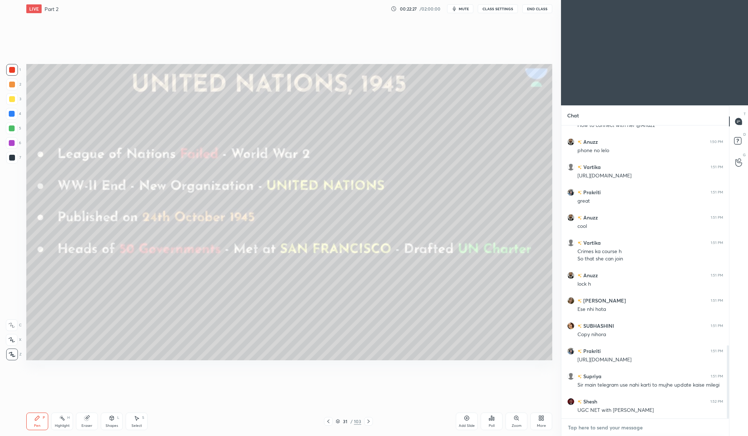
type textarea "x"
click at [590, 426] on textarea at bounding box center [645, 427] width 156 height 12
paste textarea "[URL][DOMAIN_NAME]"
type textarea "[URL][DOMAIN_NAME]"
type textarea "x"
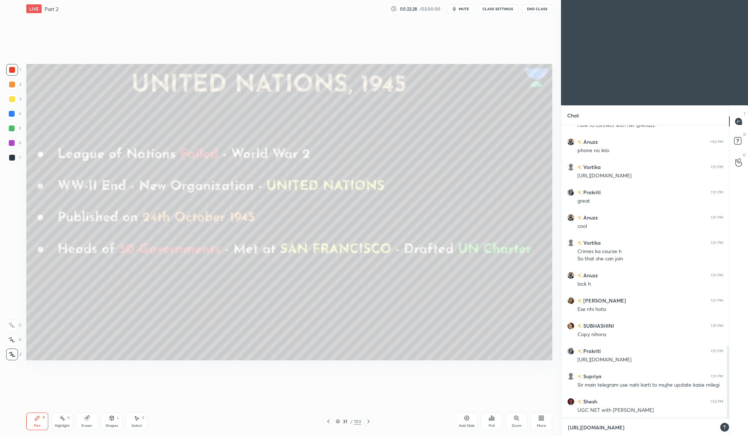
scroll to position [2, 3]
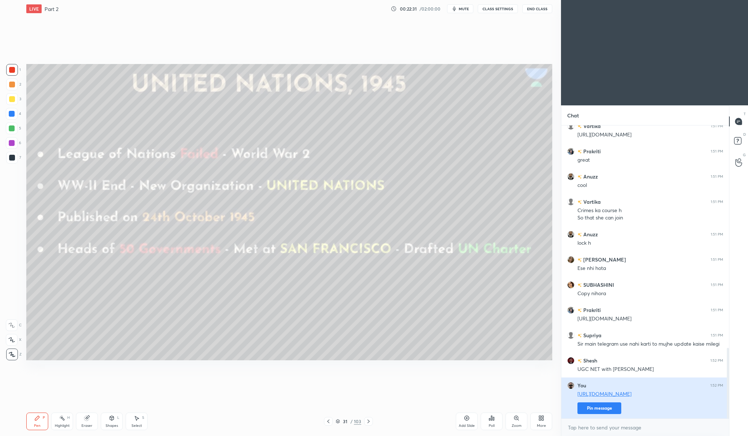
click at [596, 407] on button "Pin message" at bounding box center [600, 408] width 44 height 12
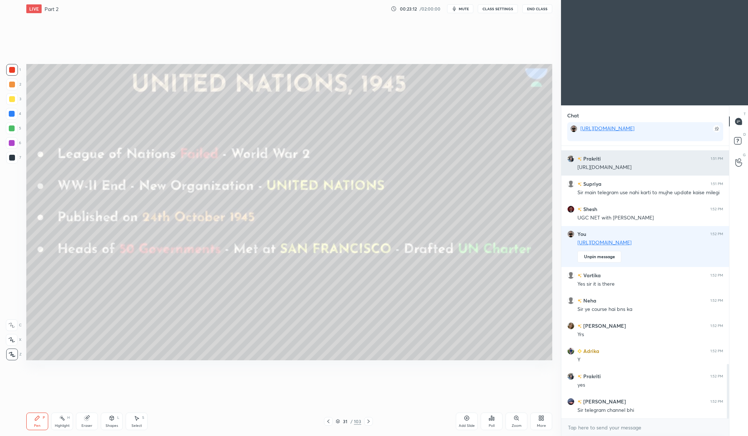
click at [656, 162] on div "https://web.telegram.org/k/#-4805750652" at bounding box center [651, 166] width 146 height 9
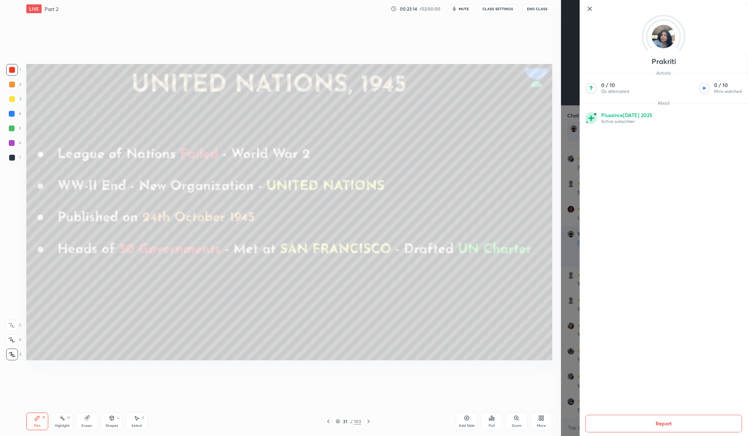
click at [580, 155] on div "Prakriti Activity 0 / 10 Qs attempted 0 / 10 Mins watched About Plus since Jul …" at bounding box center [664, 218] width 168 height 436
click at [572, 156] on div "Prakriti Activity 0 / 10 Qs attempted 0 / 10 Mins watched About Plus since Jul …" at bounding box center [654, 218] width 187 height 436
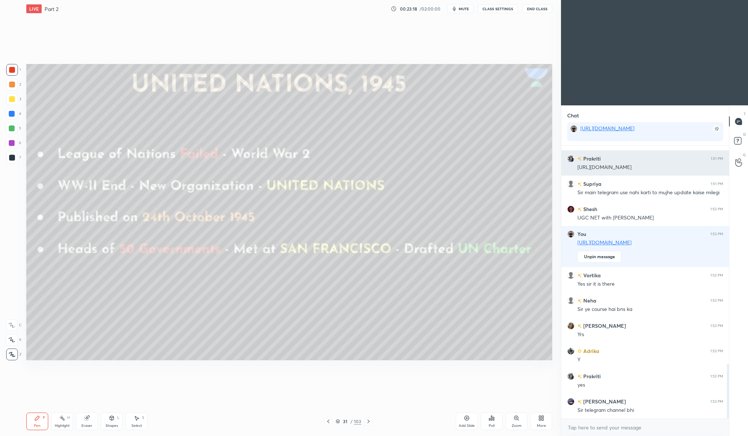
drag, startPoint x: 681, startPoint y: 167, endPoint x: 577, endPoint y: 166, distance: 104.1
click at [577, 166] on div "Prakriti 1:51 PM https://web.telegram.org/k/#-4805750652" at bounding box center [646, 162] width 168 height 25
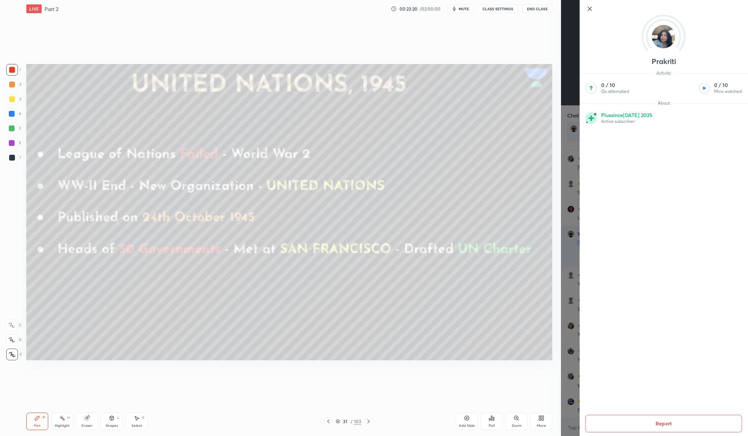
click at [574, 166] on div "Prakriti Activity 0 / 10 Qs attempted 0 / 10 Mins watched About Plus since Jul …" at bounding box center [654, 218] width 187 height 436
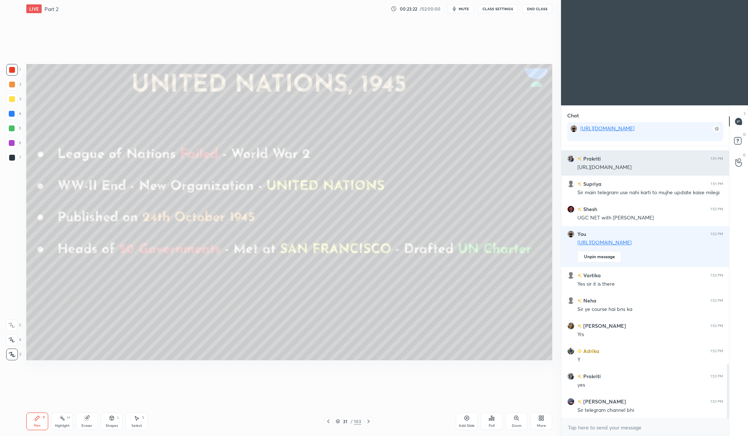
copy div "https://web.telegram.org/k/#-4805750652"
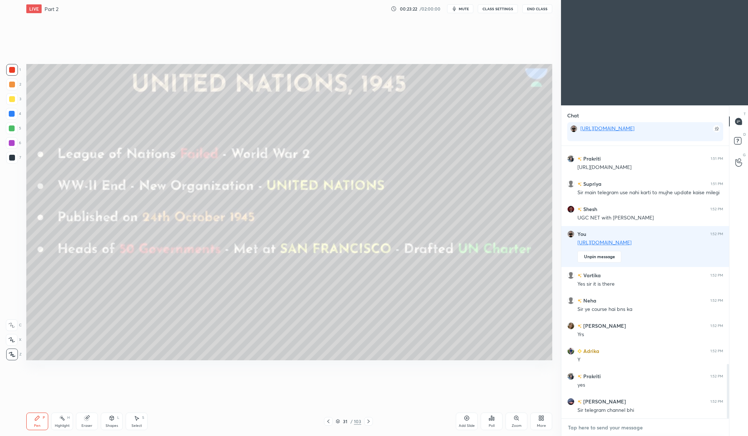
type textarea "x"
click at [604, 428] on textarea at bounding box center [645, 427] width 156 height 12
paste textarea "https://web.telegram.org/k/#-4805750652"
type textarea "https://web.telegram.org/k/#-4805750652"
type textarea "x"
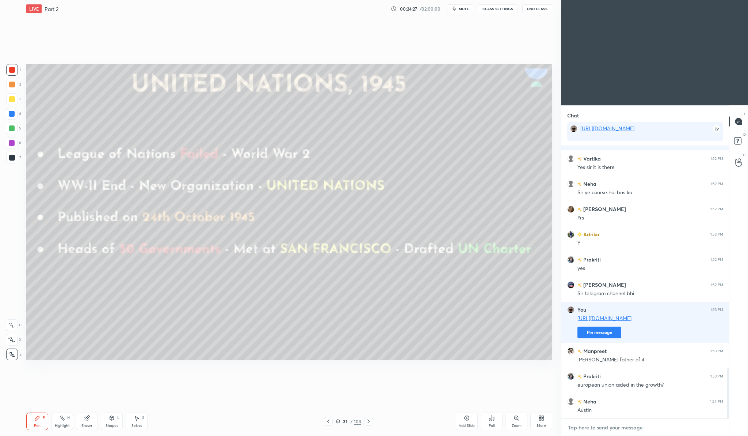
scroll to position [1233, 0]
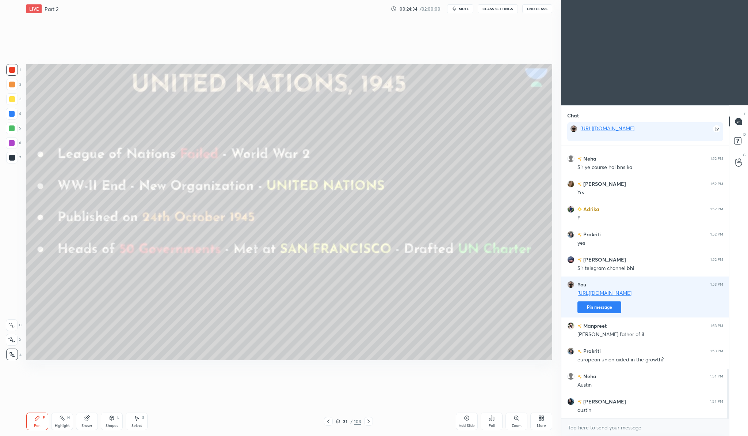
click at [329, 423] on icon at bounding box center [329, 421] width 6 height 6
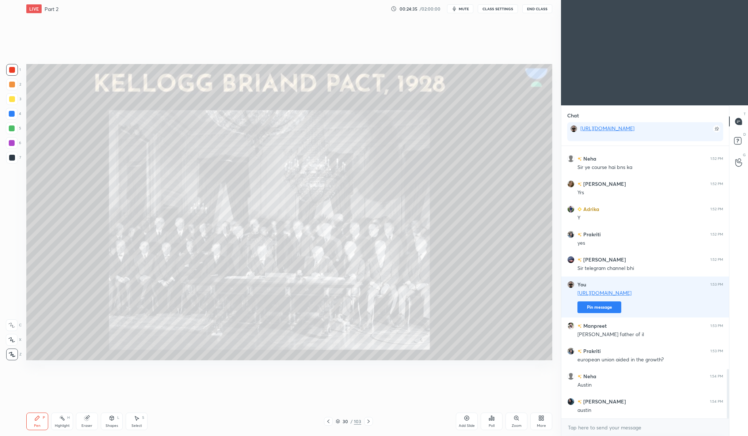
click at [329, 423] on icon at bounding box center [329, 421] width 6 height 6
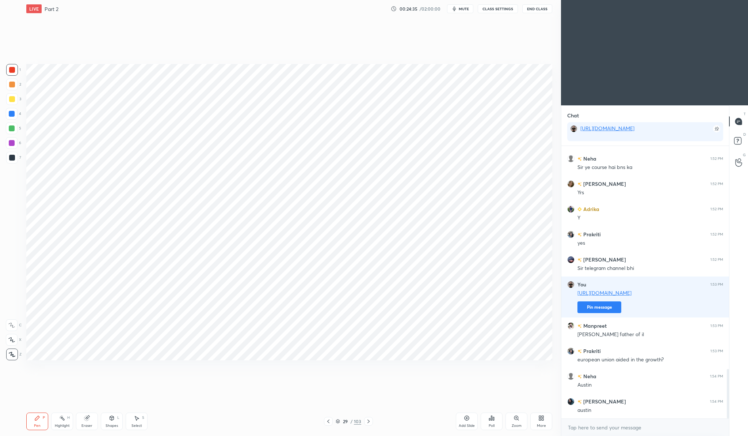
click at [329, 423] on icon at bounding box center [329, 421] width 6 height 6
click at [369, 420] on icon at bounding box center [369, 421] width 2 height 4
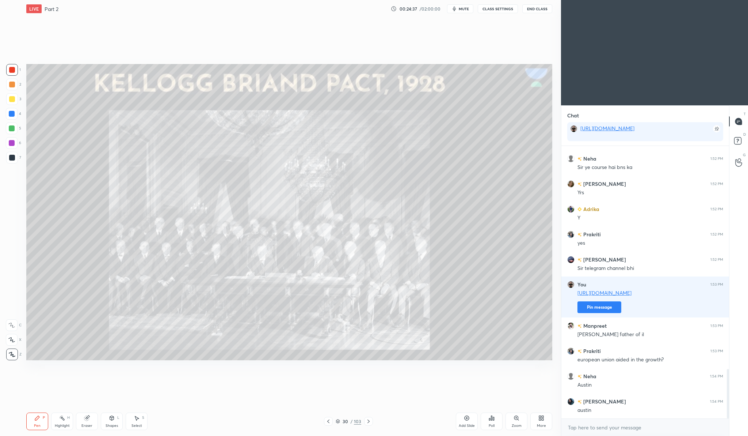
click at [369, 420] on icon at bounding box center [369, 421] width 2 height 4
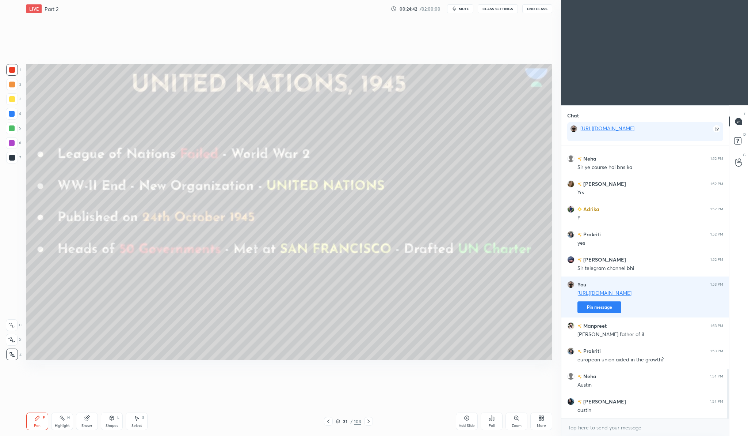
scroll to position [1258, 0]
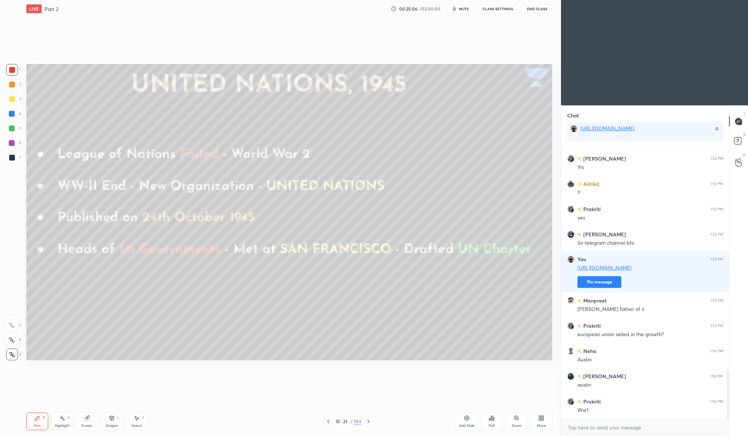
click at [366, 418] on icon at bounding box center [369, 421] width 6 height 6
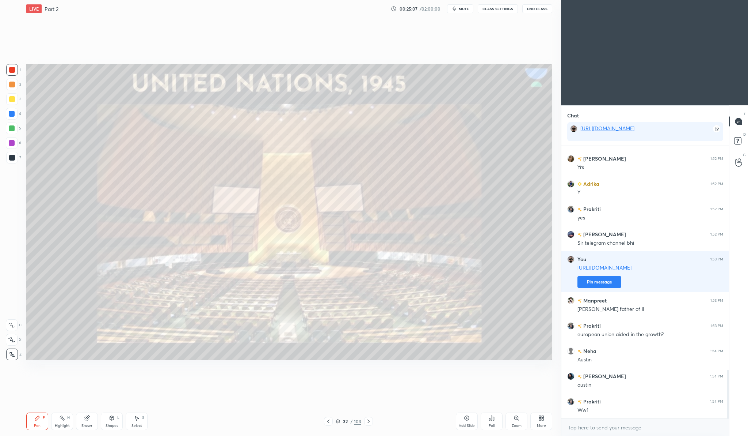
click at [366, 418] on icon at bounding box center [369, 421] width 6 height 6
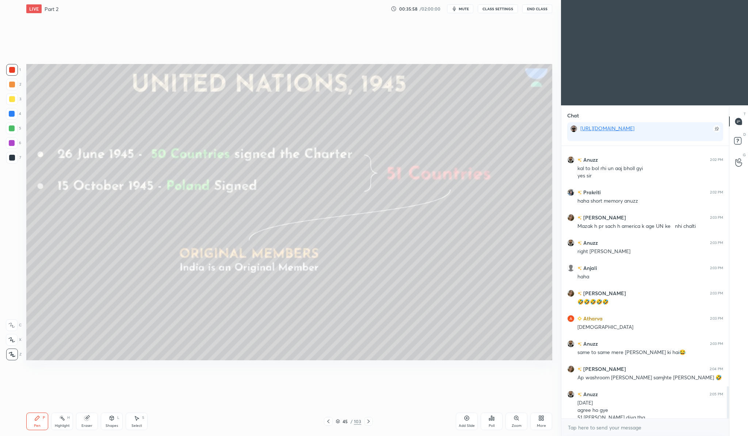
scroll to position [2040, 0]
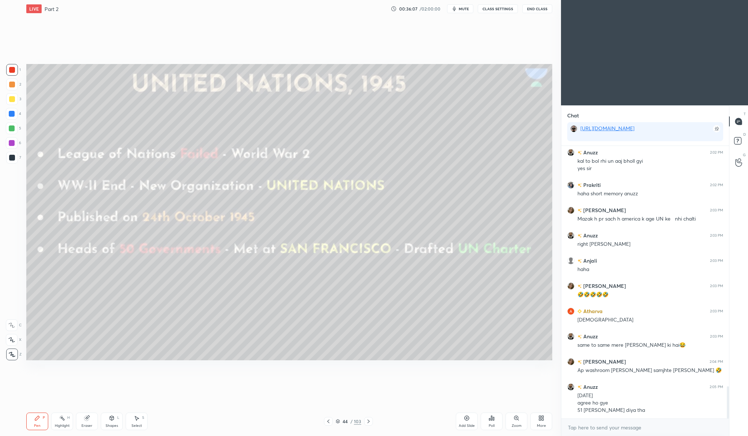
click at [472, 419] on div "Add Slide" at bounding box center [467, 421] width 22 height 18
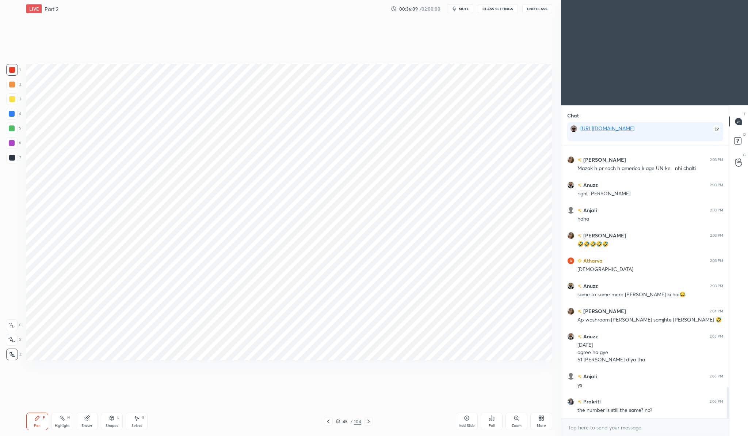
scroll to position [2116, 0]
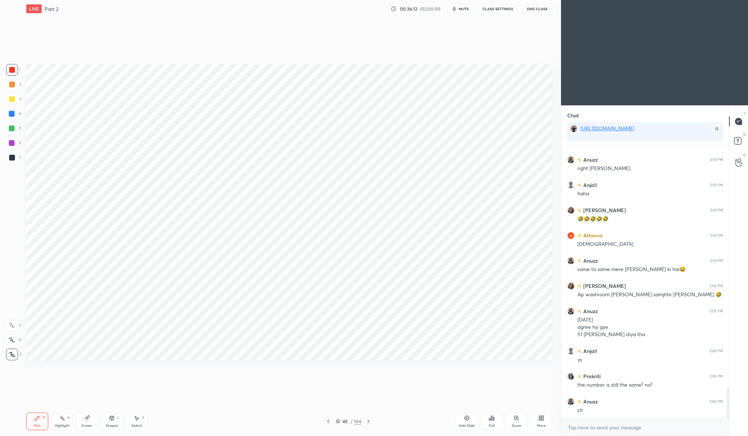
click at [461, 420] on div "Add Slide" at bounding box center [467, 421] width 22 height 18
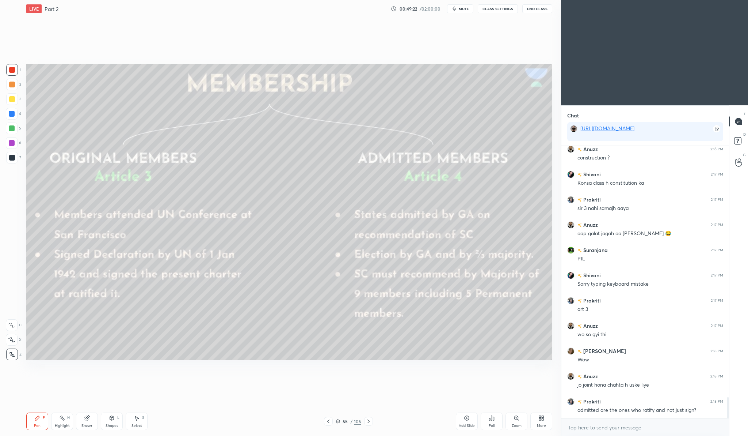
scroll to position [3270, 0]
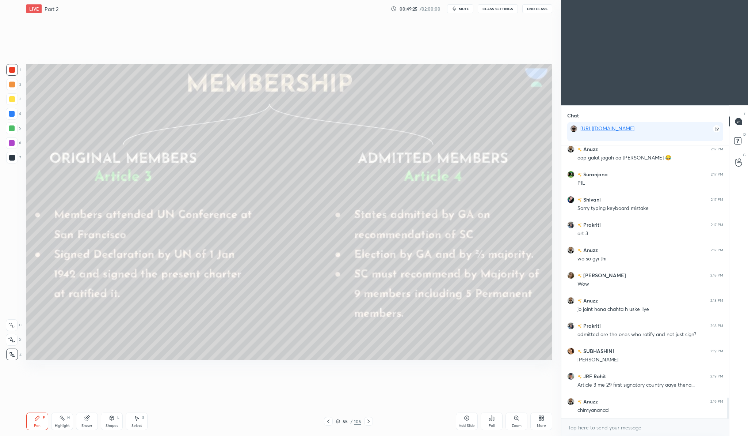
click at [540, 421] on div "More" at bounding box center [542, 421] width 22 height 18
click at [494, 338] on div "Upload File" at bounding box center [500, 345] width 29 height 18
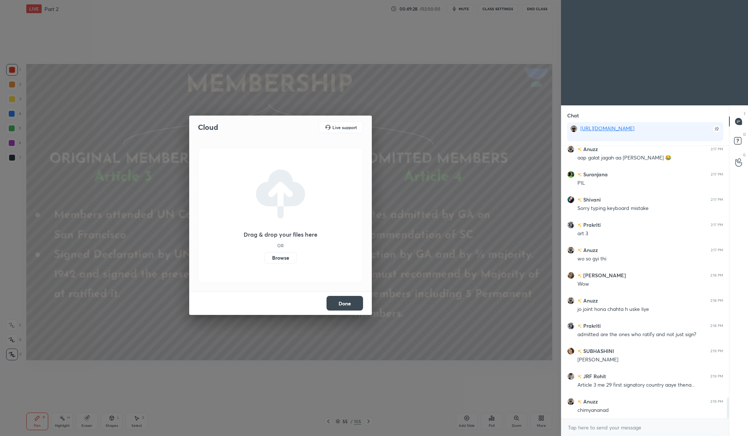
click at [275, 263] on label "Browse" at bounding box center [281, 258] width 33 height 12
click at [265, 263] on input "Browse" at bounding box center [265, 258] width 0 height 12
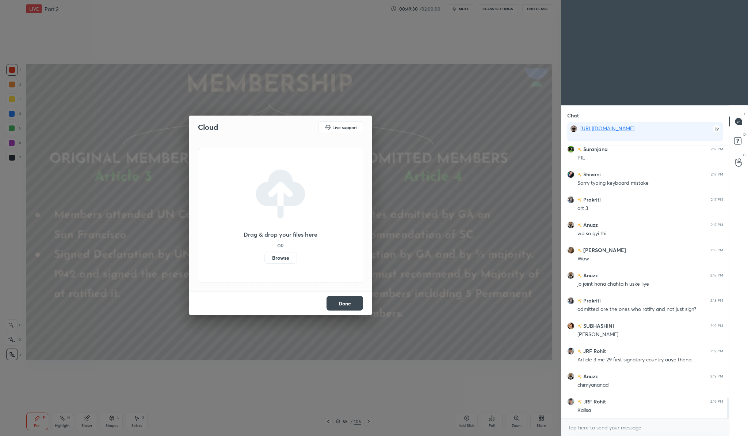
scroll to position [3321, 0]
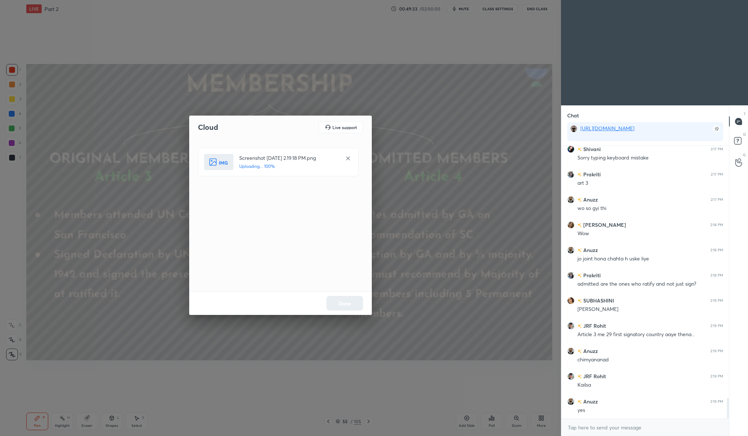
click at [345, 308] on div "Done" at bounding box center [280, 302] width 183 height 23
click at [345, 308] on button "Done" at bounding box center [345, 303] width 37 height 15
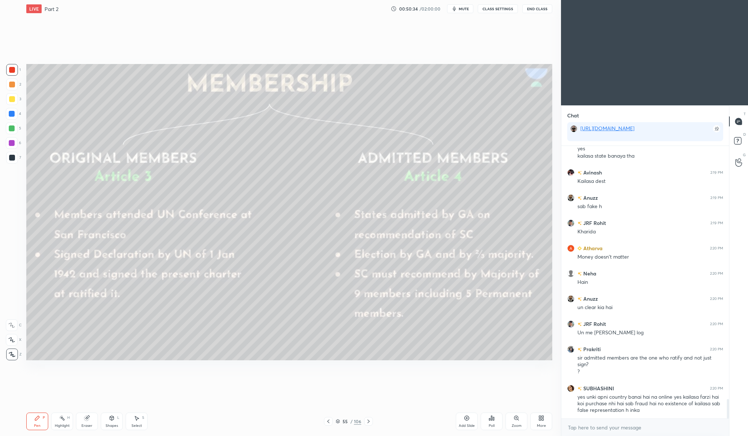
scroll to position [3607, 0]
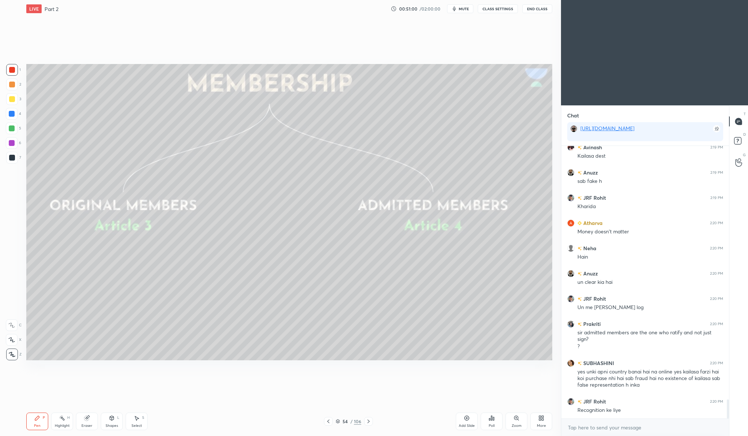
click at [468, 423] on div "Add Slide" at bounding box center [467, 425] width 16 height 4
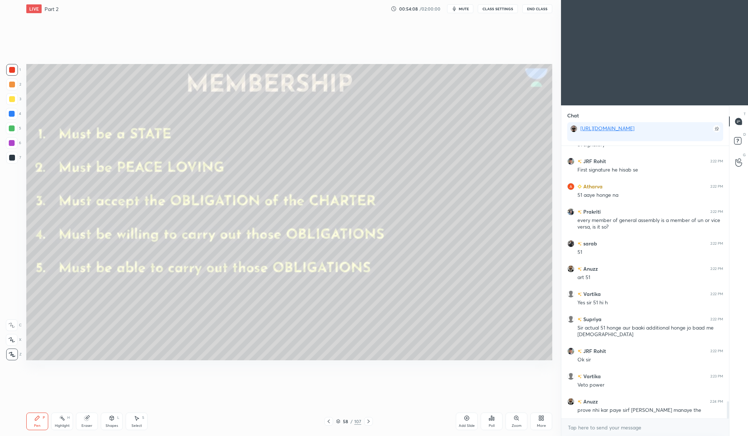
scroll to position [4113, 0]
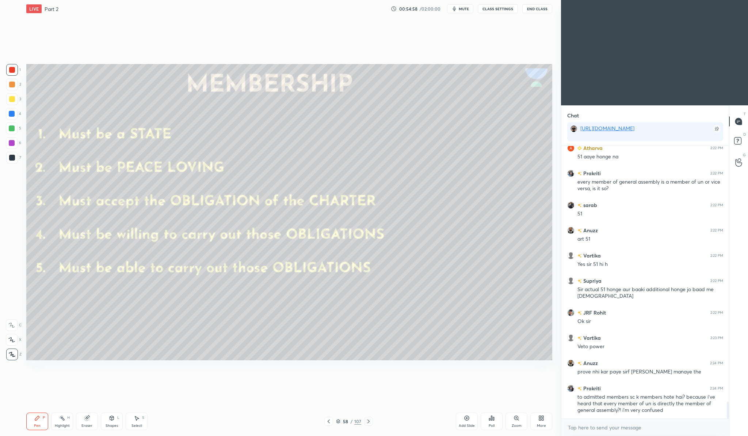
click at [471, 420] on div "Add Slide" at bounding box center [467, 421] width 22 height 18
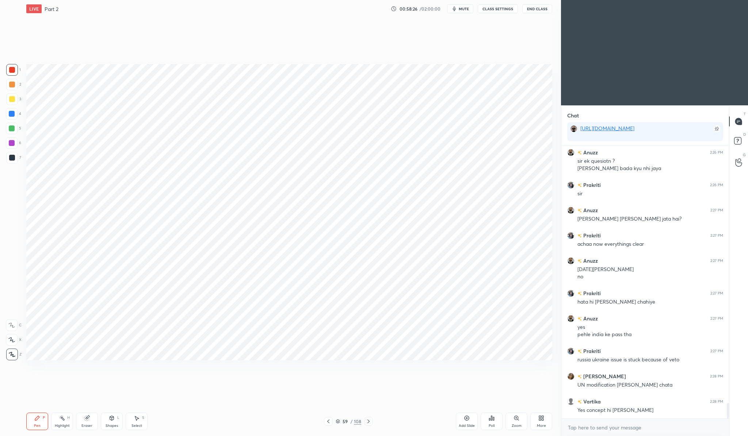
scroll to position [4563, 0]
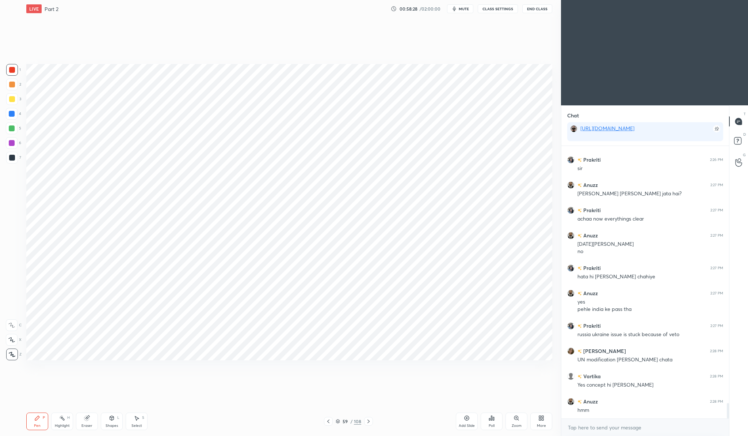
click at [463, 418] on div "Add Slide" at bounding box center [467, 421] width 22 height 18
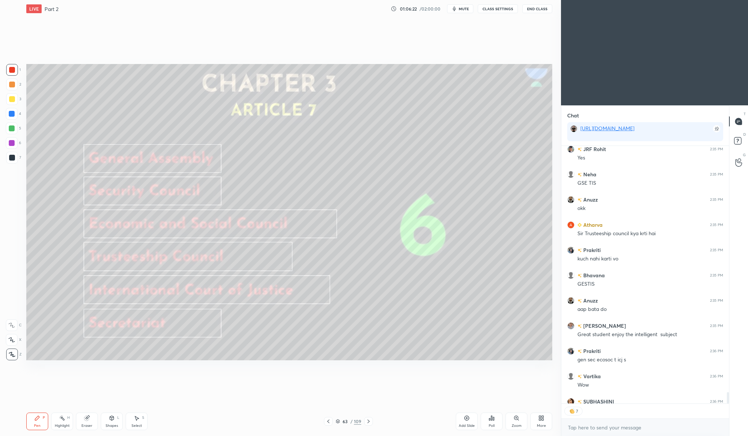
scroll to position [5525, 0]
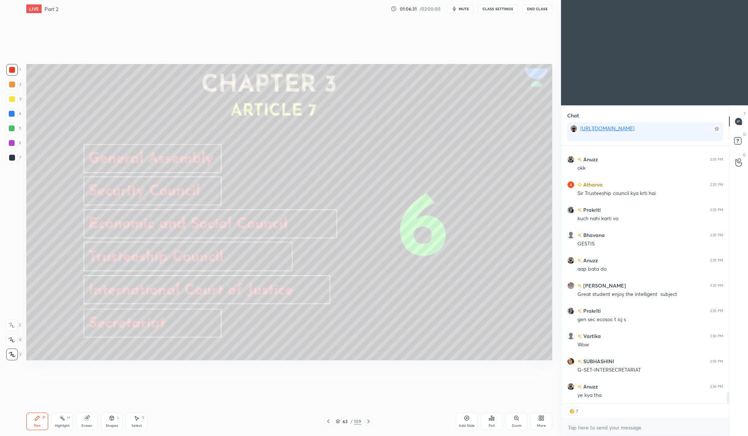
type textarea "x"
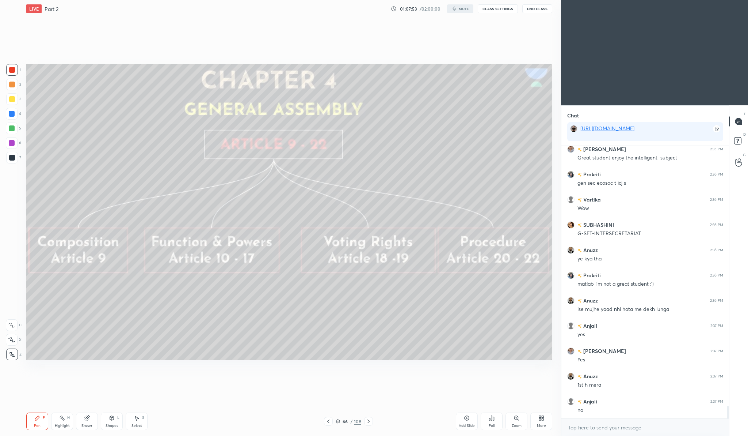
scroll to position [5686, 0]
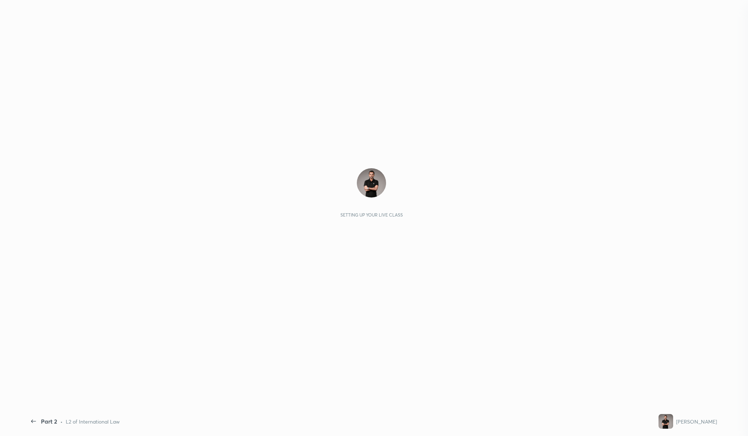
click at [297, 140] on div "Setting up your live class" at bounding box center [371, 212] width 691 height 388
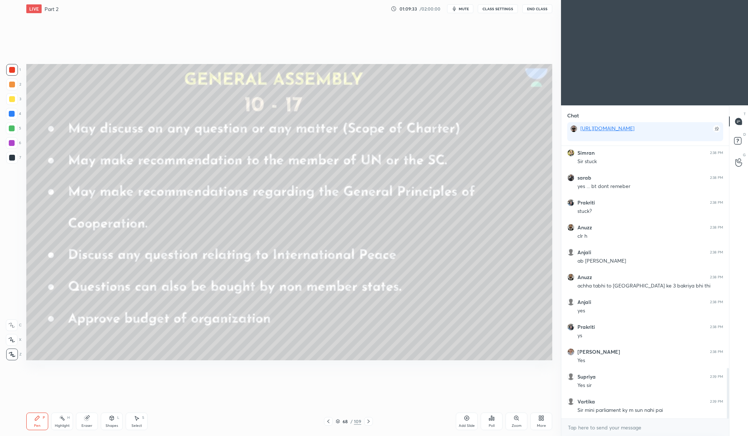
scroll to position [1194, 0]
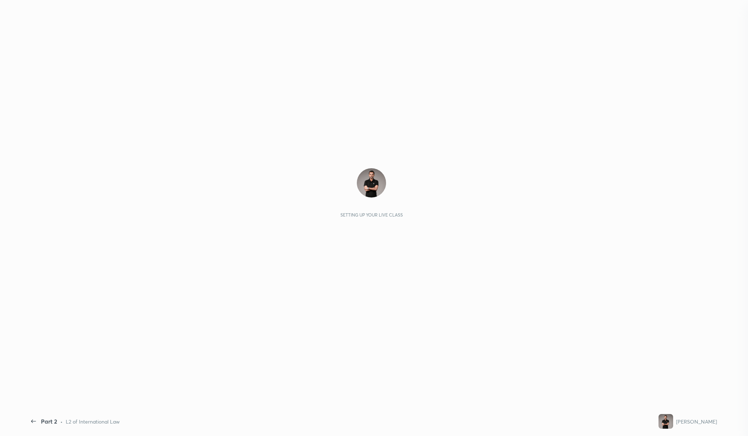
click at [362, 197] on div "Setting up your live class" at bounding box center [371, 192] width 679 height 49
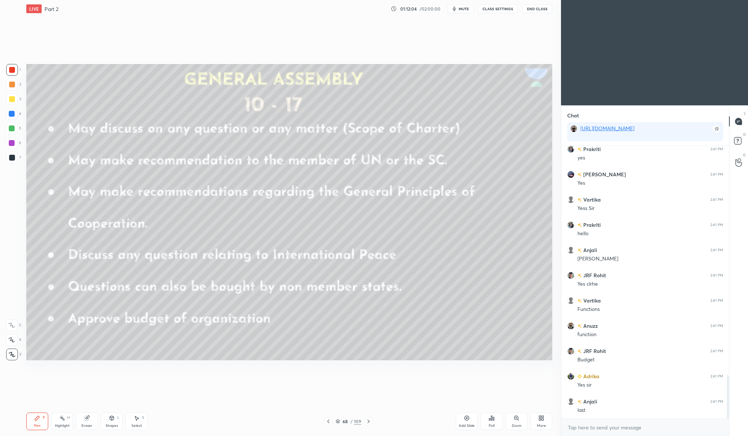
click at [491, 53] on div "Setting up your live class Poll for secs No correct answer Start poll" at bounding box center [289, 212] width 532 height 389
click at [543, 9] on button "End Class" at bounding box center [537, 8] width 30 height 9
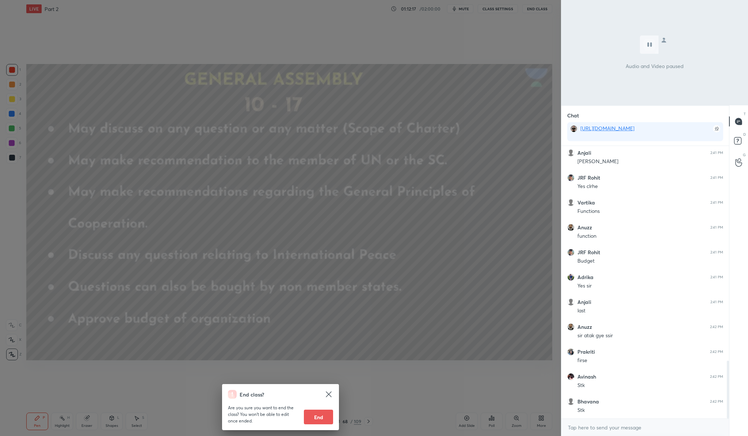
scroll to position [1014, 0]
click at [316, 416] on button "End" at bounding box center [318, 416] width 29 height 15
type textarea "x"
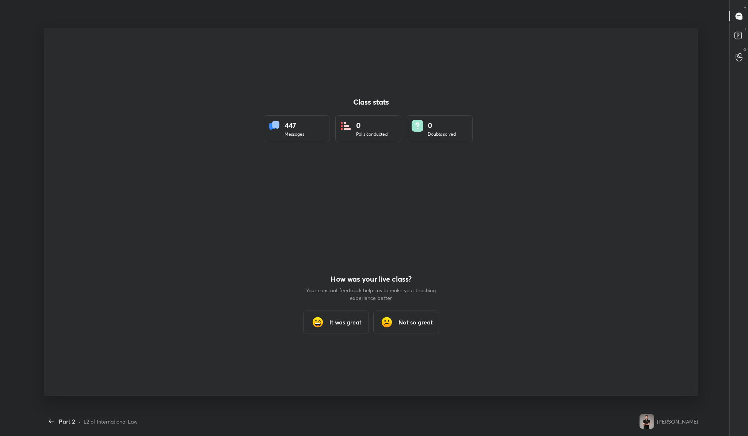
scroll to position [0, 0]
